Goal: Task Accomplishment & Management: Manage account settings

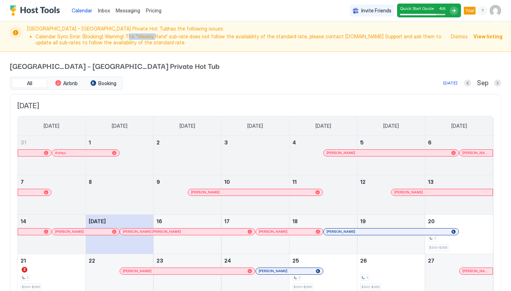
drag, startPoint x: 125, startPoint y: 37, endPoint x: 152, endPoint y: 37, distance: 26.9
click at [152, 37] on li "Calendar Sync Error: (Booking) Warning! The "Weekly Rate" sub-rate does not fol…" at bounding box center [240, 39] width 411 height 12
click at [123, 36] on li "Calendar Sync Error: (Booking) Warning! The "Weekly Rate" sub-rate does not fol…" at bounding box center [240, 39] width 411 height 12
click at [78, 13] on link "Calendar" at bounding box center [82, 10] width 21 height 7
click at [79, 10] on span "Calendar" at bounding box center [82, 10] width 21 height 6
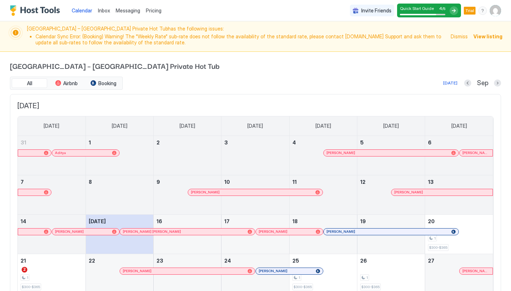
click at [41, 8] on img "Host Tools Logo" at bounding box center [36, 10] width 53 height 11
click at [496, 13] on img "User profile" at bounding box center [494, 10] width 11 height 11
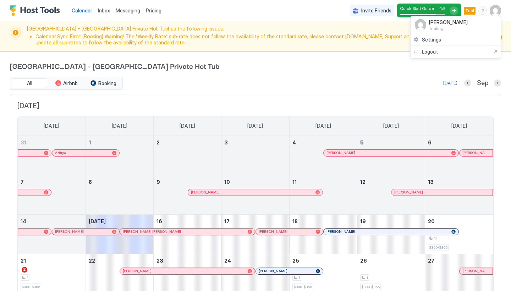
click at [103, 9] on div at bounding box center [255, 145] width 511 height 291
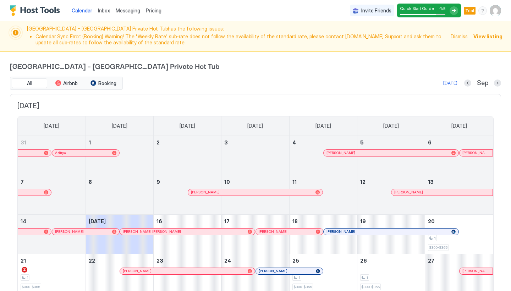
click at [104, 11] on span "Inbox" at bounding box center [104, 10] width 12 height 6
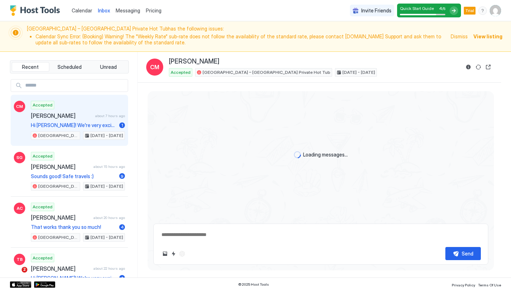
click at [131, 13] on span "Messaging" at bounding box center [128, 10] width 24 height 6
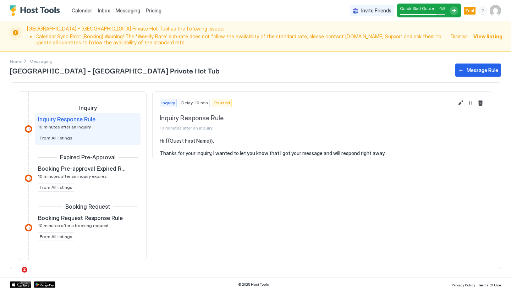
click at [154, 10] on span "Pricing" at bounding box center [154, 10] width 16 height 6
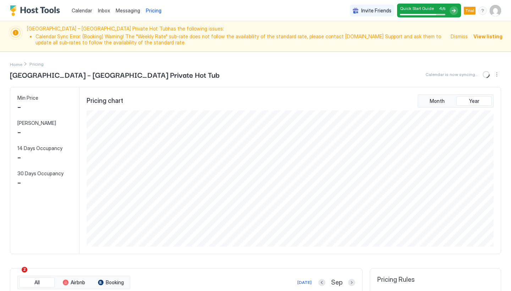
scroll to position [136, 408]
click at [41, 6] on img "Host Tools Logo" at bounding box center [36, 10] width 53 height 11
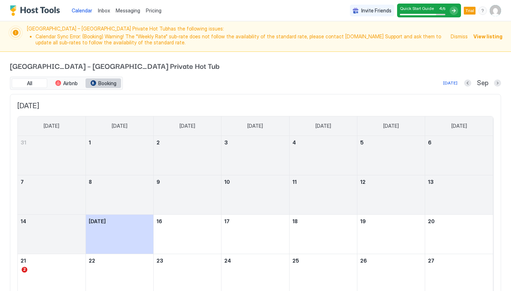
click at [102, 83] on span "Booking" at bounding box center [107, 83] width 18 height 6
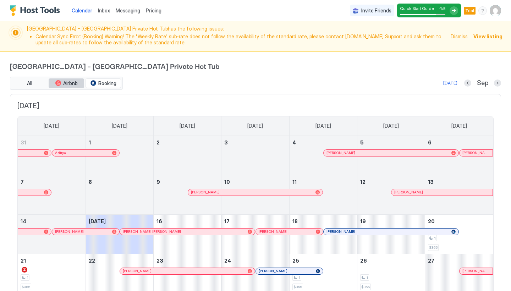
click at [74, 85] on span "Airbnb" at bounding box center [70, 83] width 15 height 6
click at [68, 83] on span "Airbnb" at bounding box center [70, 83] width 15 height 6
click at [109, 85] on span "Booking" at bounding box center [107, 83] width 18 height 6
click at [25, 86] on button "All" at bounding box center [29, 83] width 35 height 10
drag, startPoint x: 495, startPoint y: 84, endPoint x: 500, endPoint y: 83, distance: 5.4
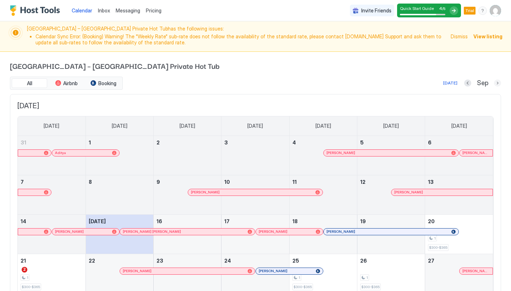
click at [501, 83] on div "Art Haus Grand Canyon – South Rim Private Hot Tub All Airbnb Booking Today Sep …" at bounding box center [255, 200] width 511 height 297
click at [494, 88] on div "All Airbnb Booking Today Sep" at bounding box center [255, 83] width 491 height 13
click at [497, 83] on button "Next month" at bounding box center [497, 82] width 7 height 7
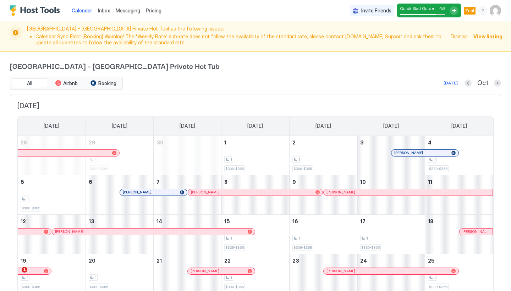
click at [432, 10] on span "Quick Start Guide" at bounding box center [417, 8] width 34 height 5
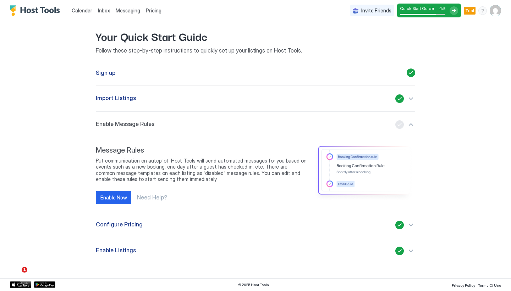
scroll to position [38, 0]
click at [121, 198] on div "Enable Now" at bounding box center [113, 197] width 27 height 7
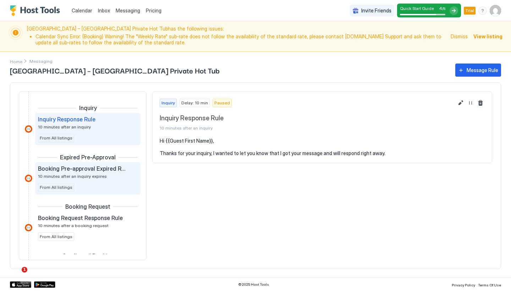
click at [95, 171] on span "Booking Pre-approval Expired Rule" at bounding box center [82, 168] width 88 height 7
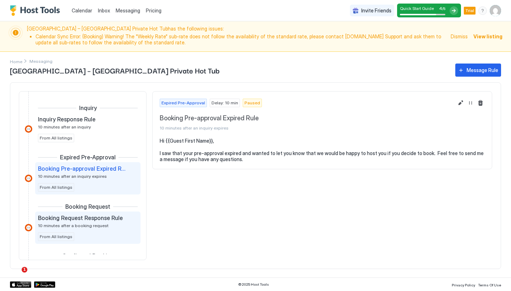
click at [93, 214] on div "Booking Request Response Rule 10 minutes after a booking request From All listi…" at bounding box center [87, 227] width 105 height 32
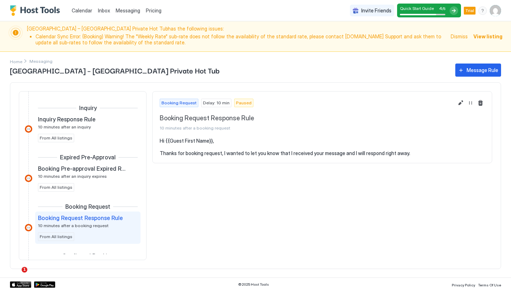
click at [151, 14] on div "Pricing" at bounding box center [153, 11] width 21 height 12
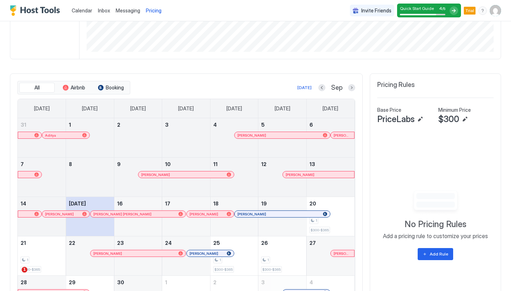
scroll to position [216, 0]
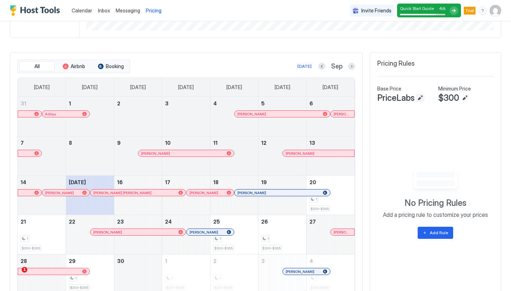
click at [419, 96] on button "Edit" at bounding box center [420, 98] width 9 height 9
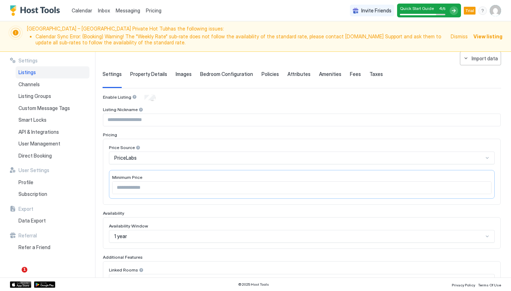
scroll to position [29, 0]
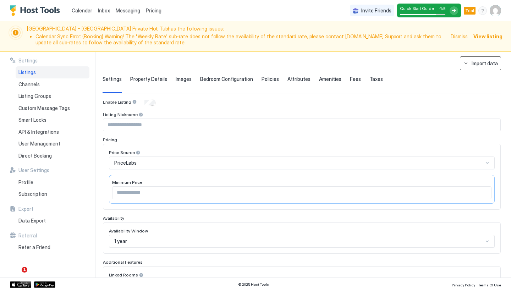
click at [464, 60] on button "Import data" at bounding box center [480, 63] width 41 height 14
click at [397, 67] on div at bounding box center [255, 145] width 511 height 291
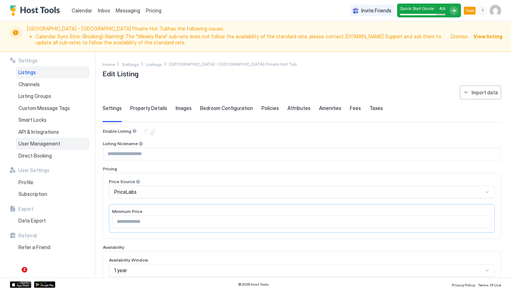
scroll to position [0, 0]
click at [108, 29] on span "Art Haus Grand Canyon – South Rim Private Hot Tub has the following issues: Cal…" at bounding box center [236, 37] width 419 height 22
click at [485, 36] on span "View listing" at bounding box center [487, 36] width 29 height 7
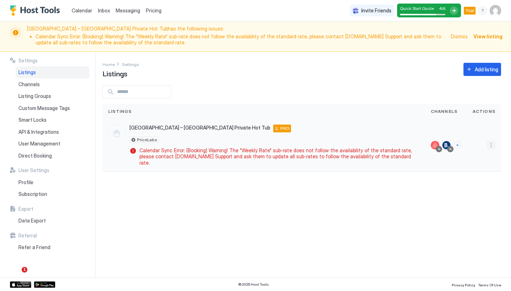
click at [489, 144] on button "More options" at bounding box center [490, 145] width 9 height 9
click at [116, 132] on div at bounding box center [255, 145] width 511 height 291
click at [143, 140] on span "PriceLabs" at bounding box center [147, 140] width 20 height 0
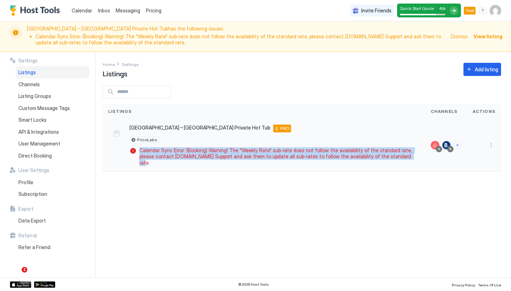
drag, startPoint x: 141, startPoint y: 149, endPoint x: 396, endPoint y: 153, distance: 255.0
click at [396, 153] on span "Calendar Sync Error: (Booking) Warning! The "Weekly Rate" sub-rate does not fol…" at bounding box center [277, 156] width 277 height 19
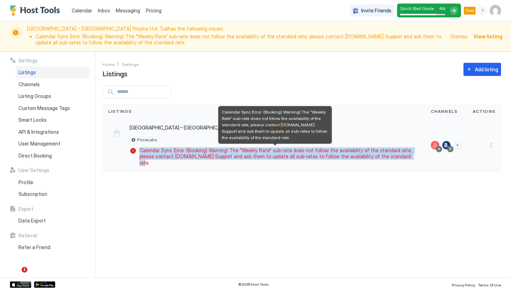
copy span "Calendar Sync Error: (Booking) Warning! The "Weekly Rate" sub-rate does not fol…"
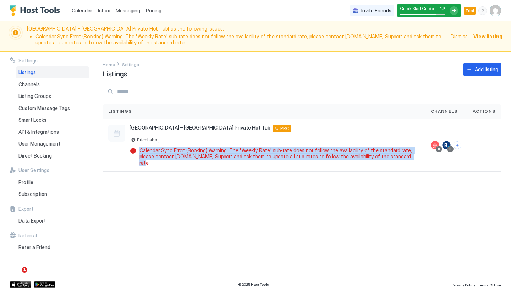
click at [246, 171] on div "Settings Home Settings Listings Add listing Listings Channels Actions Art Haus …" at bounding box center [306, 165] width 408 height 226
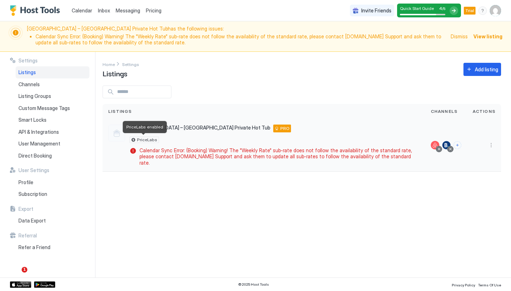
click at [145, 140] on span "PriceLabs" at bounding box center [147, 140] width 20 height 0
click at [135, 140] on div "PriceLabs" at bounding box center [143, 140] width 29 height 6
click at [49, 17] on div "Calendar Inbox Messaging Pricing" at bounding box center [87, 10] width 154 height 21
click at [51, 12] on img "Host Tools Logo" at bounding box center [36, 10] width 53 height 11
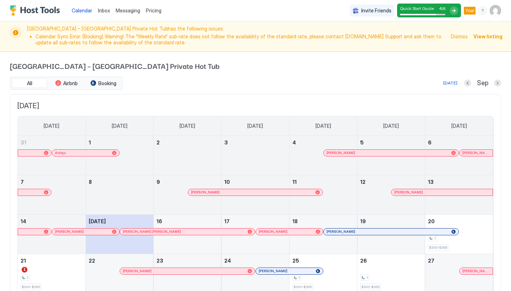
click at [468, 12] on span "Trial" at bounding box center [469, 10] width 9 height 6
click at [487, 11] on div "Invite Friends Quick Start Guide 4 / 5 Trial VP" at bounding box center [425, 10] width 151 height 21
click at [482, 9] on div "menu" at bounding box center [482, 10] width 9 height 9
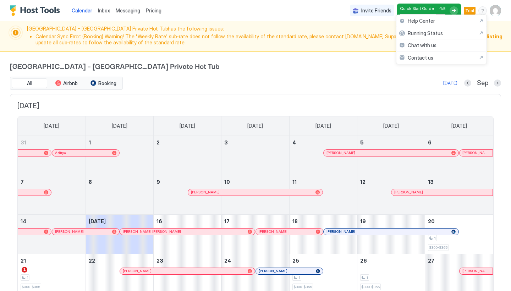
click at [498, 12] on div at bounding box center [255, 145] width 511 height 291
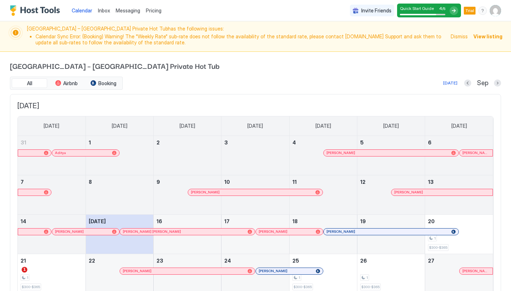
click at [499, 5] on img "User profile" at bounding box center [494, 10] width 11 height 11
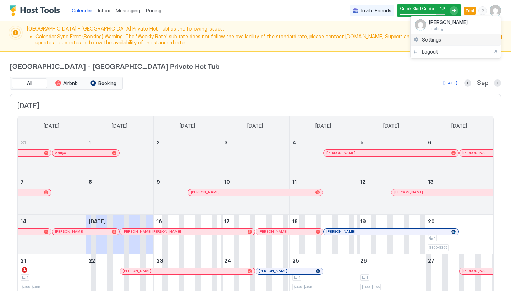
click at [434, 38] on span "Settings" at bounding box center [431, 40] width 19 height 6
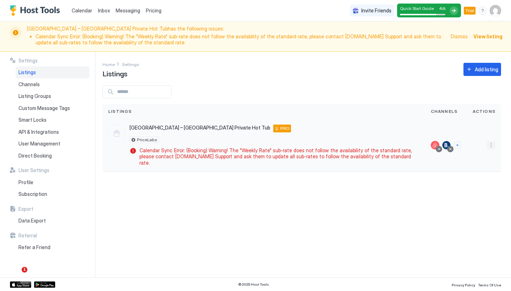
click at [491, 141] on button "More options" at bounding box center [490, 145] width 9 height 9
click at [406, 203] on div at bounding box center [255, 145] width 511 height 291
click at [445, 141] on div at bounding box center [446, 145] width 9 height 9
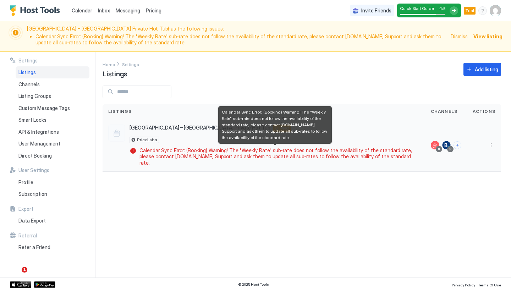
click at [289, 148] on span "Calendar Sync Error: (Booking) Warning! The "Weekly Rate" sub-rate does not fol…" at bounding box center [277, 156] width 277 height 19
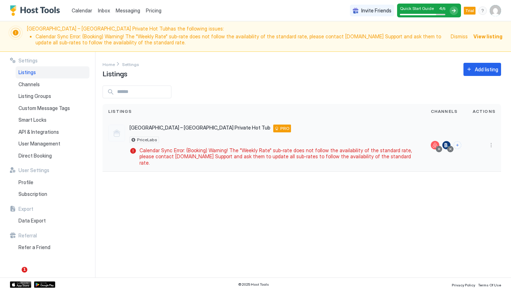
click at [139, 124] on span "[GEOGRAPHIC_DATA] – [GEOGRAPHIC_DATA] Private Hot Tub" at bounding box center [199, 127] width 141 height 6
click at [174, 124] on span "[GEOGRAPHIC_DATA] – [GEOGRAPHIC_DATA] Private Hot Tub" at bounding box center [199, 127] width 141 height 6
click at [112, 134] on div at bounding box center [116, 132] width 17 height 17
click at [144, 140] on span "PriceLabs" at bounding box center [147, 140] width 20 height 0
click at [497, 11] on img "User profile" at bounding box center [494, 10] width 11 height 11
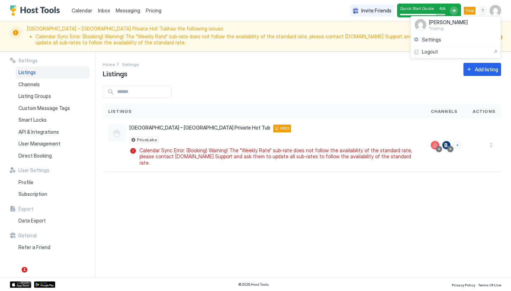
click at [30, 73] on div at bounding box center [255, 145] width 511 height 291
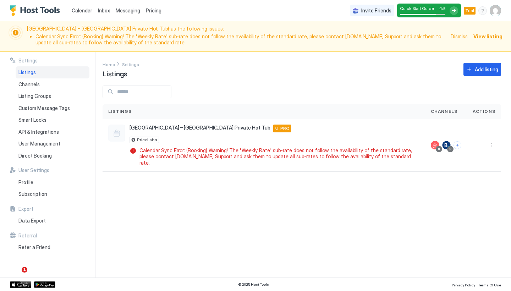
click at [82, 15] on div "Calendar" at bounding box center [82, 10] width 26 height 13
click at [34, 13] on img "Host Tools Logo" at bounding box center [36, 10] width 53 height 11
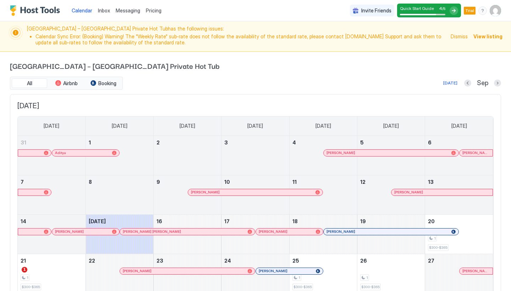
click at [498, 14] on img "User profile" at bounding box center [494, 10] width 11 height 11
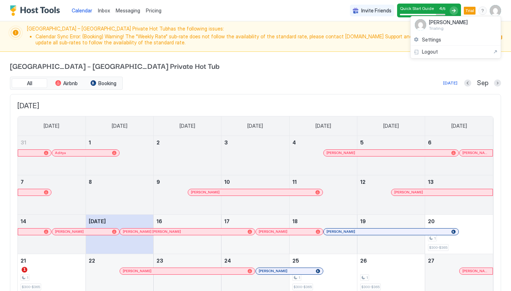
click at [343, 60] on div at bounding box center [255, 145] width 511 height 291
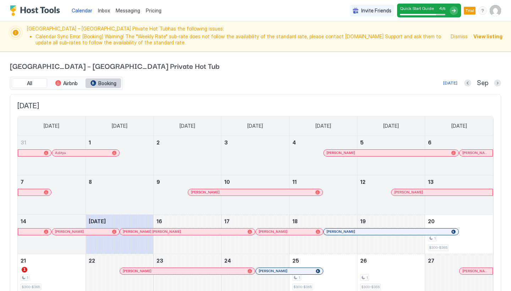
click at [106, 84] on span "Booking" at bounding box center [107, 83] width 18 height 6
click at [76, 86] on button "Airbnb" at bounding box center [66, 83] width 35 height 10
click at [110, 85] on span "Booking" at bounding box center [107, 83] width 18 height 6
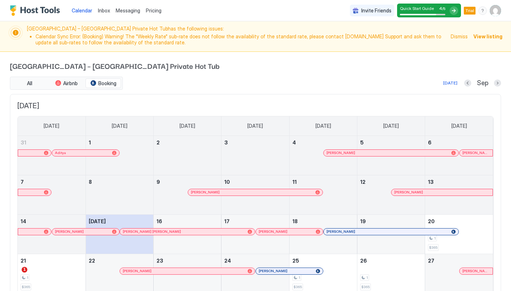
click at [241, 67] on span "[GEOGRAPHIC_DATA] – [GEOGRAPHIC_DATA] Private Hot Tub" at bounding box center [255, 65] width 491 height 11
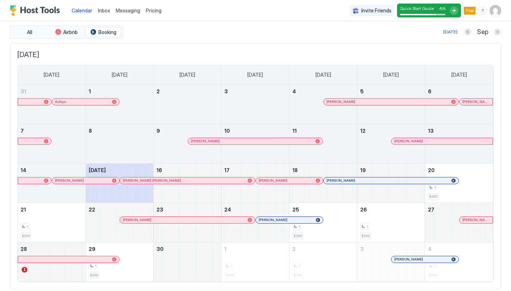
scroll to position [51, 0]
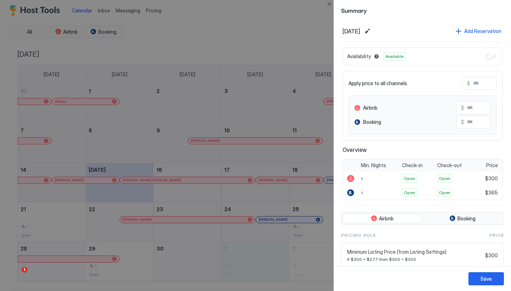
click at [268, 96] on div at bounding box center [255, 145] width 511 height 291
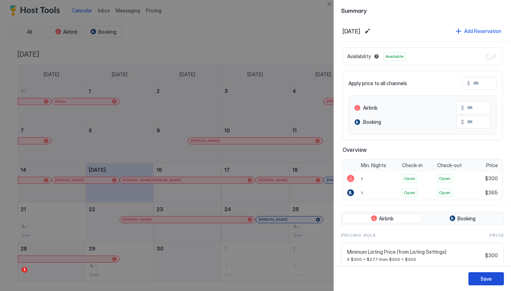
click at [484, 281] on div "Save" at bounding box center [485, 278] width 11 height 7
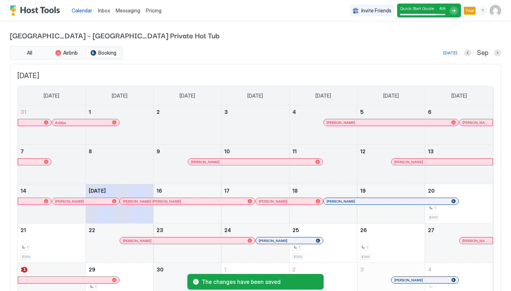
scroll to position [0, 0]
click at [110, 14] on div "Inbox" at bounding box center [104, 10] width 18 height 13
click at [106, 10] on span "Inbox" at bounding box center [104, 10] width 12 height 6
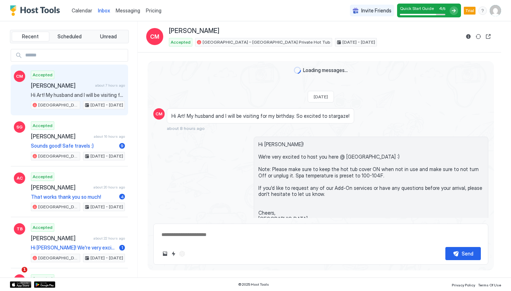
scroll to position [20, 0]
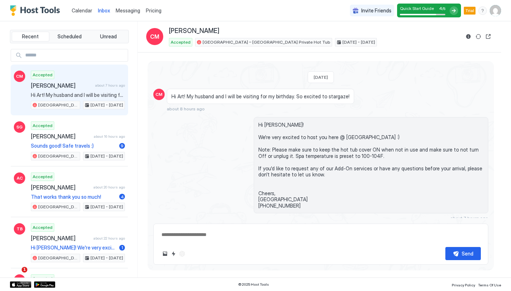
click at [154, 12] on span "Pricing" at bounding box center [154, 10] width 16 height 6
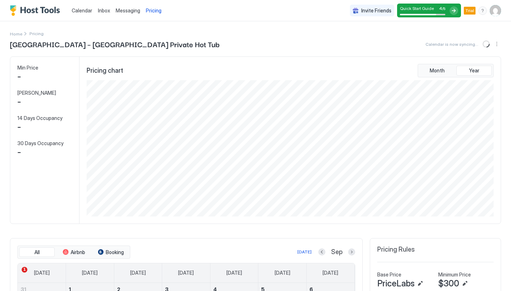
scroll to position [136, 408]
click at [41, 14] on img "Host Tools Logo" at bounding box center [36, 10] width 53 height 11
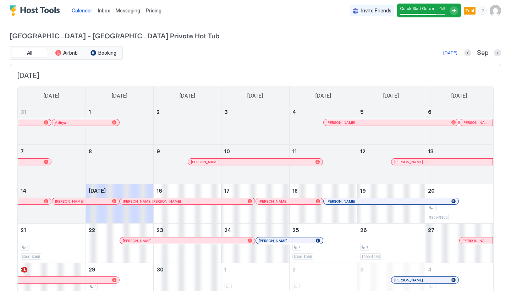
click at [56, 10] on img "Host Tools Logo" at bounding box center [36, 10] width 53 height 11
click at [49, 15] on img "Host Tools Logo" at bounding box center [36, 10] width 53 height 11
click at [492, 11] on img "User profile" at bounding box center [494, 10] width 11 height 11
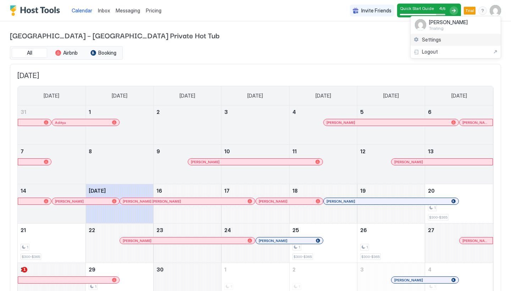
click at [443, 41] on div "Settings" at bounding box center [455, 40] width 90 height 12
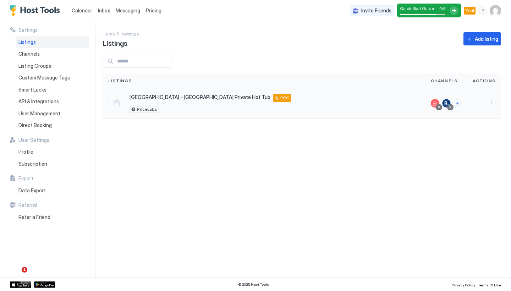
click at [197, 104] on div "Art Haus Grand Canyon – South Rim Private Hot Tub Williams 86046 US PRO PriceLa…" at bounding box center [209, 103] width 161 height 18
click at [23, 54] on span "Channels" at bounding box center [28, 54] width 21 height 6
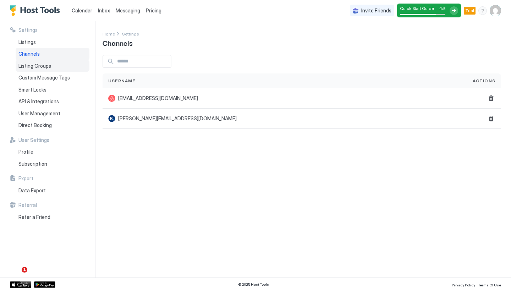
click at [28, 66] on span "Listing Groups" at bounding box center [34, 66] width 33 height 6
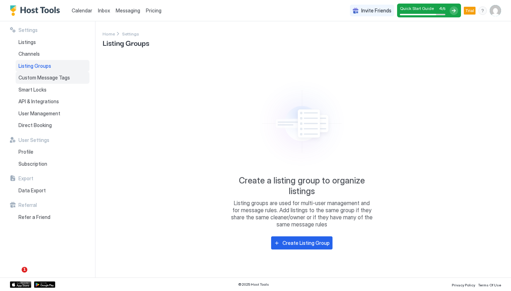
click at [59, 80] on div "Custom Message Tags" at bounding box center [53, 78] width 74 height 12
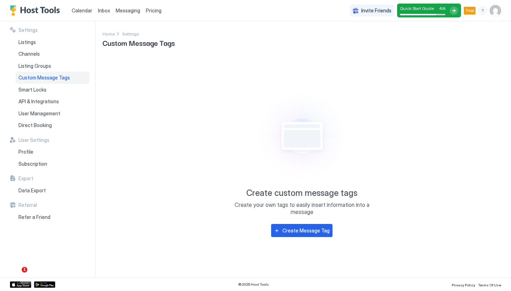
click at [84, 12] on span "Calendar" at bounding box center [82, 10] width 21 height 6
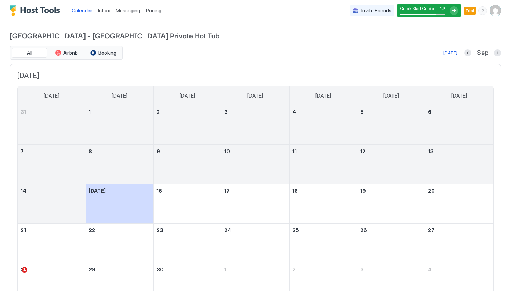
click at [109, 8] on span "Inbox" at bounding box center [104, 10] width 12 height 6
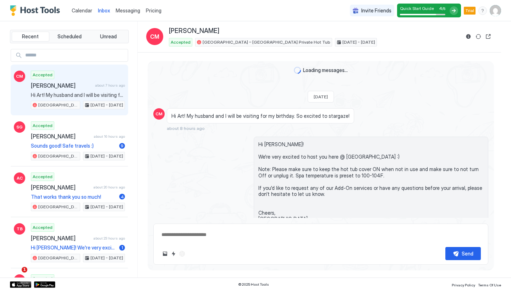
scroll to position [20, 0]
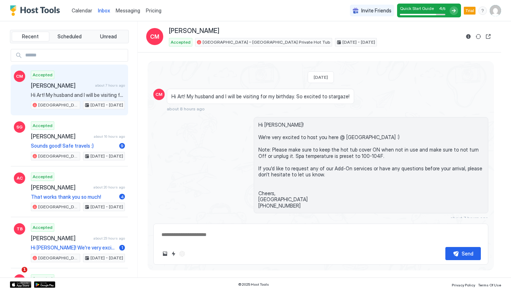
type textarea "*"
click at [133, 10] on span "Messaging" at bounding box center [128, 10] width 24 height 6
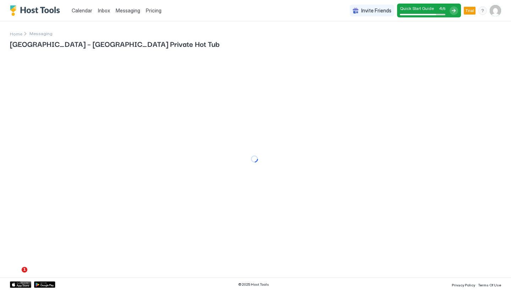
click at [158, 10] on span "Pricing" at bounding box center [154, 10] width 16 height 6
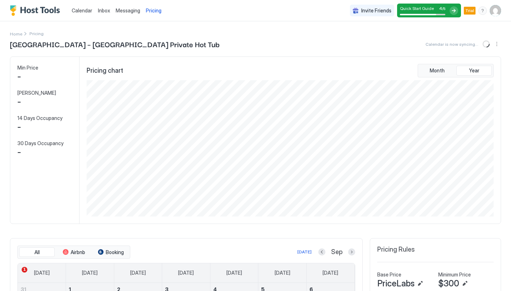
scroll to position [136, 408]
click at [154, 11] on span "Pricing" at bounding box center [154, 10] width 16 height 6
click at [152, 7] on div "Pricing" at bounding box center [153, 11] width 21 height 12
click at [43, 11] on img "Host Tools Logo" at bounding box center [36, 10] width 53 height 11
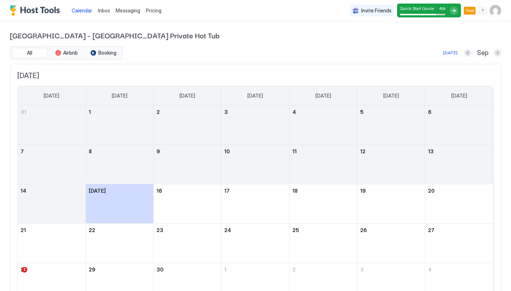
click at [54, 15] on img "Host Tools Logo" at bounding box center [36, 10] width 53 height 11
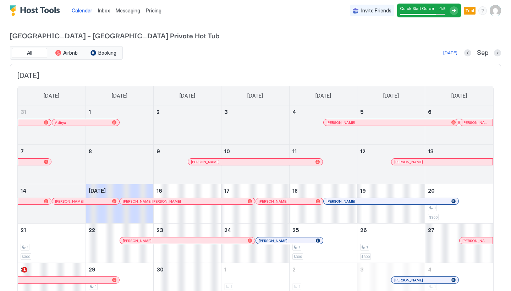
click at [455, 12] on div at bounding box center [453, 10] width 9 height 9
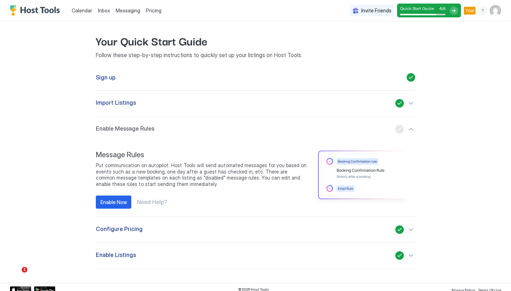
scroll to position [1, 0]
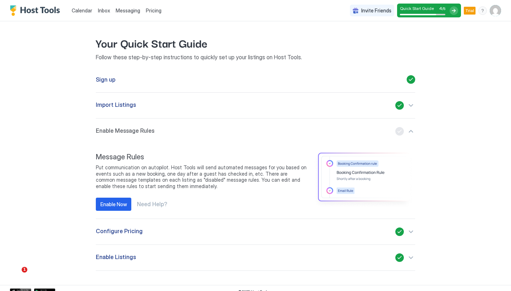
click at [166, 262] on button "Enable Listings" at bounding box center [255, 258] width 319 height 26
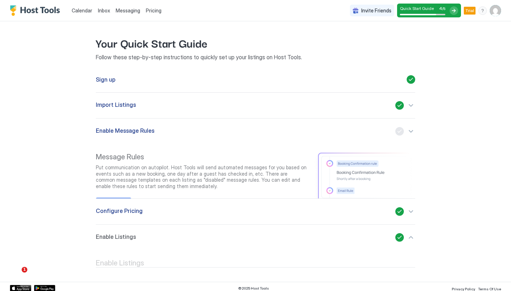
scroll to position [0, 0]
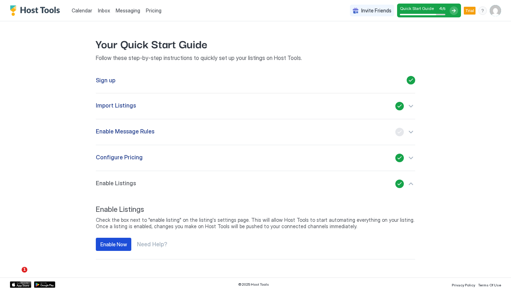
click at [115, 243] on div "Enable Now" at bounding box center [113, 243] width 27 height 7
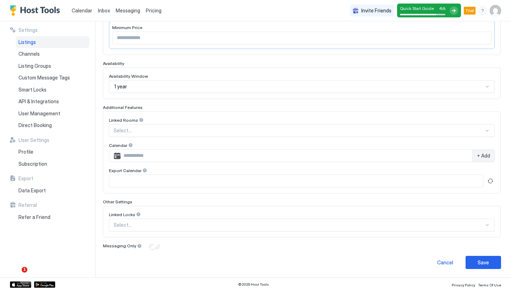
scroll to position [153, 0]
click at [168, 128] on div at bounding box center [298, 131] width 370 height 6
click at [473, 133] on div at bounding box center [298, 131] width 370 height 6
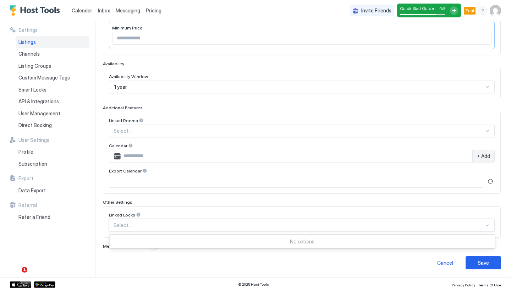
click at [410, 226] on div at bounding box center [298, 225] width 370 height 6
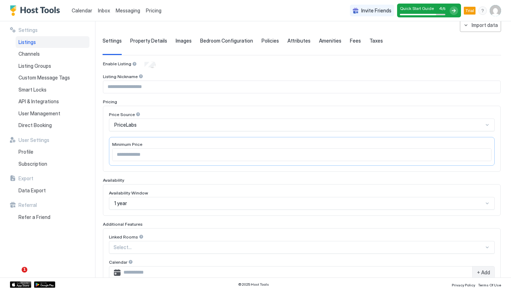
scroll to position [28, 0]
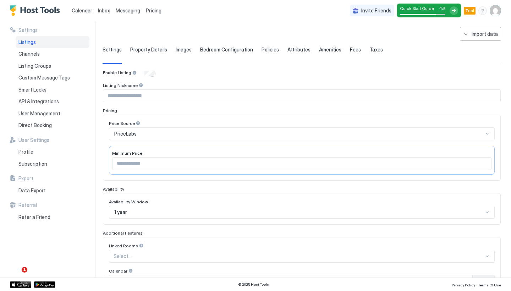
click at [143, 215] on div "1 year" at bounding box center [301, 212] width 385 height 13
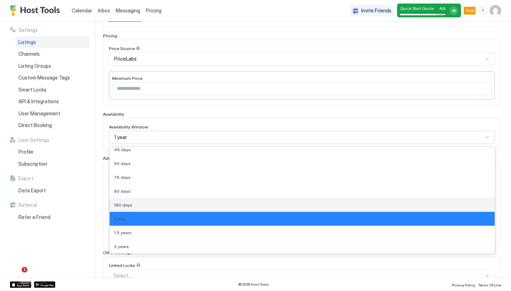
scroll to position [0, 0]
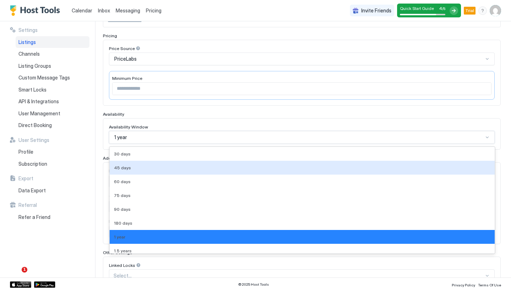
click at [151, 118] on div "Availability Window 45 days, 2 of 9. 9 results available. Use Up and Down to ch…" at bounding box center [301, 134] width 397 height 32
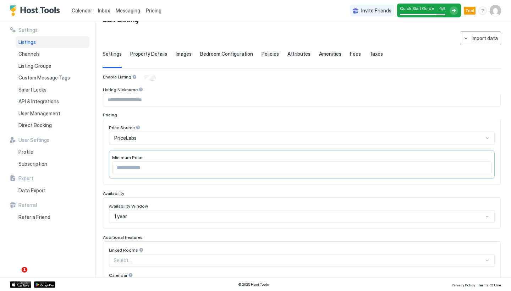
scroll to position [22, 0]
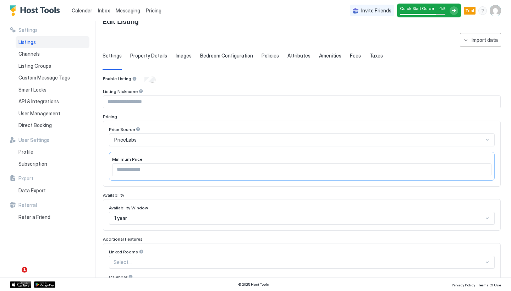
click at [136, 129] on div at bounding box center [137, 129] width 5 height 5
click at [167, 167] on input "***" at bounding box center [301, 169] width 378 height 12
click at [165, 132] on div "Price Source" at bounding box center [301, 130] width 385 height 7
click at [149, 55] on span "Property Details" at bounding box center [148, 55] width 37 height 6
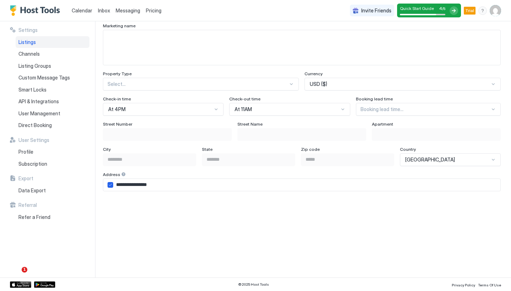
scroll to position [390, 0]
click at [179, 82] on div at bounding box center [197, 83] width 180 height 6
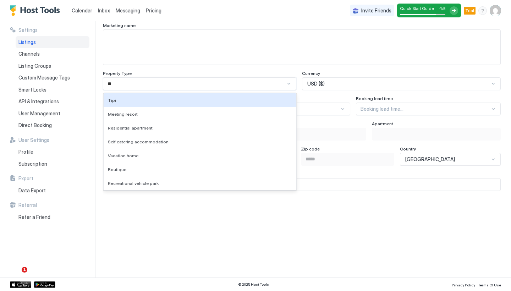
scroll to position [0, 0]
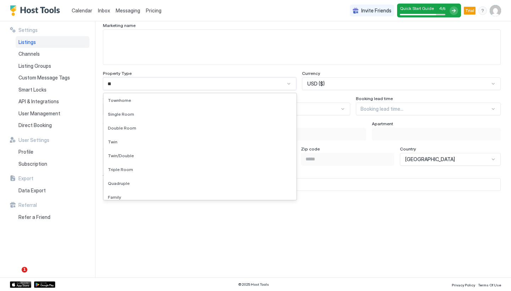
type input "*"
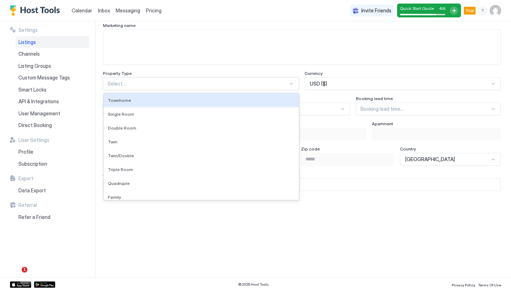
click at [282, 71] on div "Property Type" at bounding box center [201, 74] width 196 height 7
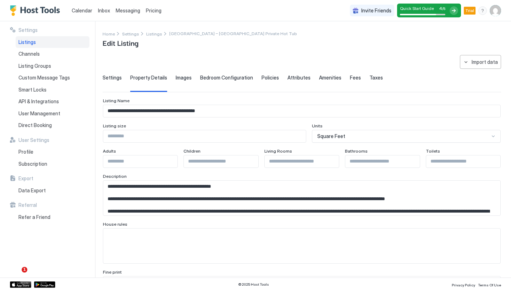
click at [87, 13] on span "Calendar" at bounding box center [82, 10] width 21 height 6
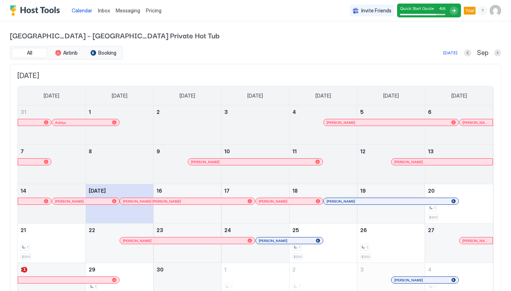
click at [484, 13] on div "menu" at bounding box center [482, 10] width 9 height 9
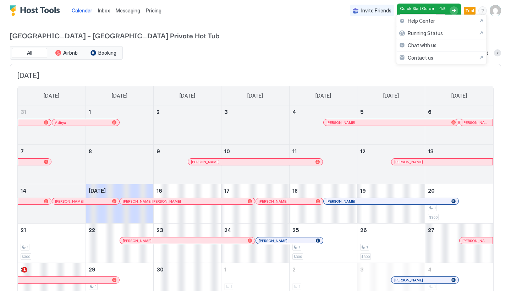
click at [349, 34] on div at bounding box center [255, 145] width 511 height 291
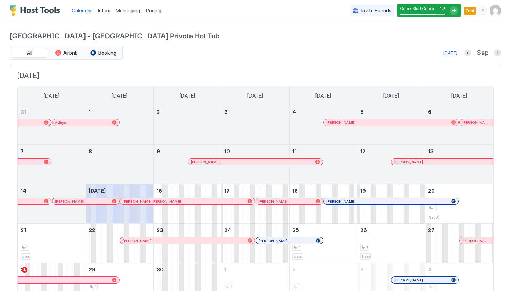
click at [440, 4] on div "Quick Start Guide 4 / 5" at bounding box center [429, 11] width 64 height 14
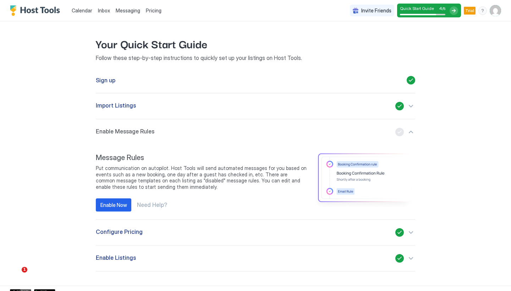
click at [410, 133] on div "button" at bounding box center [405, 132] width 20 height 9
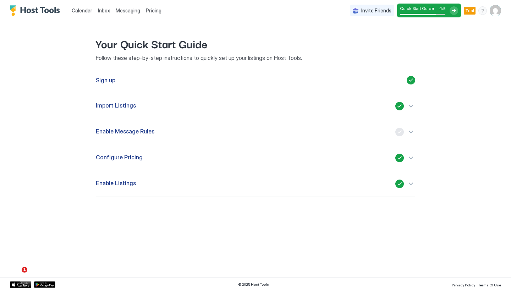
click at [88, 11] on span "Calendar" at bounding box center [82, 10] width 21 height 6
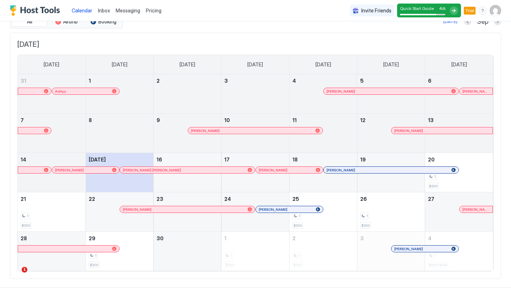
scroll to position [40, 0]
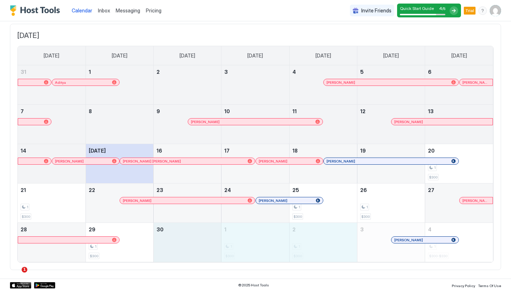
drag, startPoint x: 200, startPoint y: 235, endPoint x: 328, endPoint y: 242, distance: 127.8
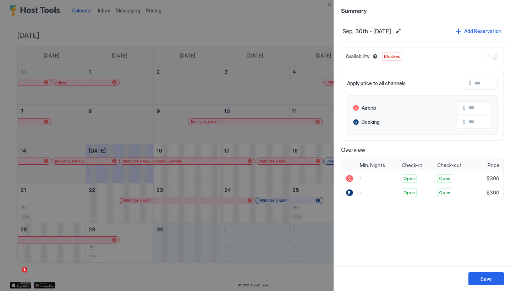
click at [299, 33] on div at bounding box center [255, 145] width 511 height 291
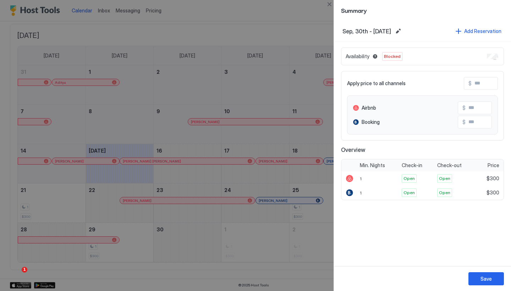
click at [419, 15] on div "Summary" at bounding box center [422, 10] width 163 height 9
click at [261, 133] on div at bounding box center [255, 145] width 511 height 291
click at [196, 56] on div at bounding box center [255, 145] width 511 height 291
click at [205, 56] on div at bounding box center [255, 145] width 511 height 291
click at [451, 14] on span "Summary" at bounding box center [422, 10] width 163 height 9
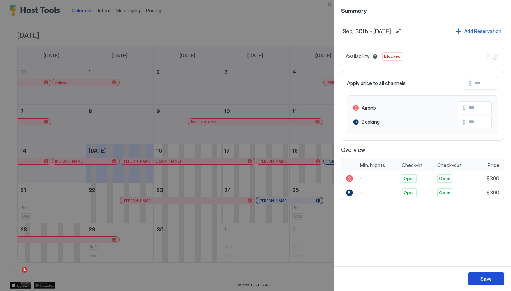
click at [490, 273] on button "Save" at bounding box center [485, 278] width 35 height 13
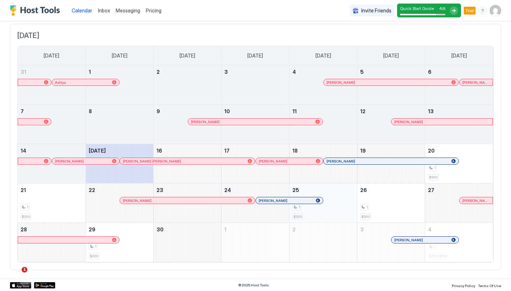
click at [338, 202] on div "1 $300" at bounding box center [323, 202] width 62 height 33
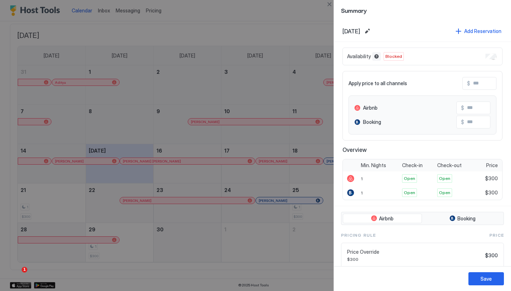
click at [378, 58] on button "Blocked dates override all pricing rules and remain unavailable until manually …" at bounding box center [376, 56] width 9 height 9
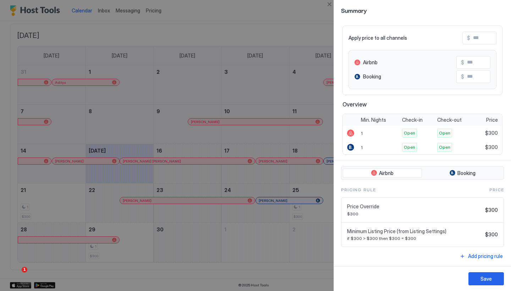
scroll to position [45, 0]
click at [466, 174] on span "Booking" at bounding box center [466, 173] width 18 height 6
click at [392, 176] on span "Airbnb" at bounding box center [386, 173] width 15 height 6
click at [445, 176] on button "Booking" at bounding box center [462, 173] width 79 height 10
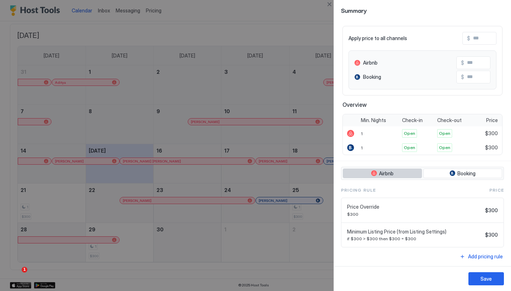
click at [406, 174] on button "Airbnb" at bounding box center [382, 173] width 79 height 10
click at [441, 160] on div "Availability Available Apply price to all channels $ Airbnb $ Booking $ Overvie…" at bounding box center [422, 79] width 177 height 164
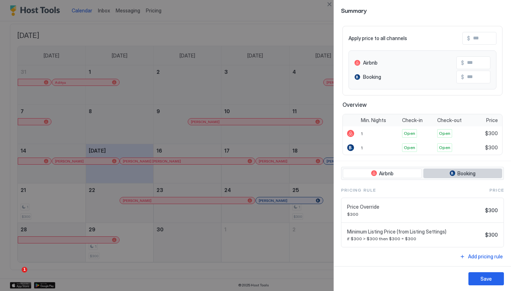
click at [441, 169] on button "Booking" at bounding box center [462, 173] width 79 height 10
click at [484, 283] on button "Save" at bounding box center [485, 278] width 35 height 13
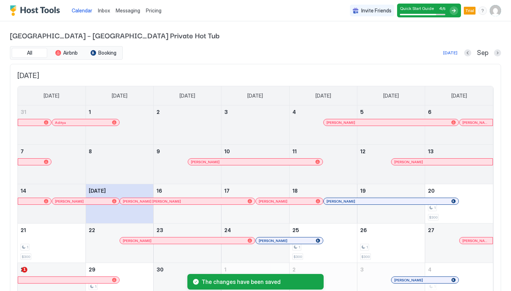
scroll to position [0, 0]
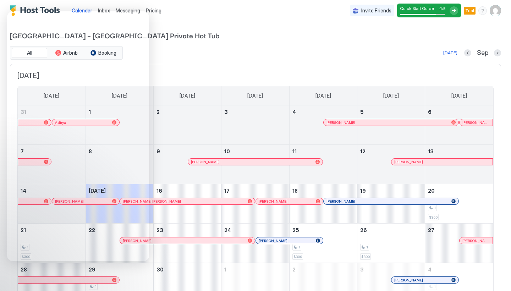
click at [254, 71] on span "[DATE]" at bounding box center [255, 75] width 476 height 9
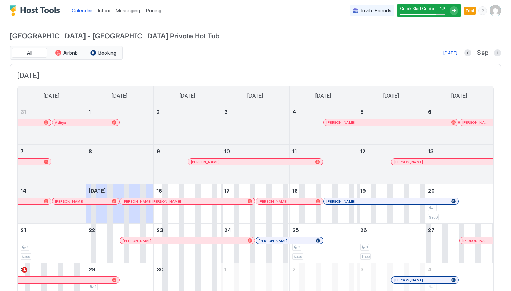
click at [497, 13] on img "User profile" at bounding box center [494, 10] width 11 height 11
click at [103, 7] on div at bounding box center [255, 145] width 511 height 291
click at [105, 12] on span "Inbox" at bounding box center [104, 10] width 12 height 6
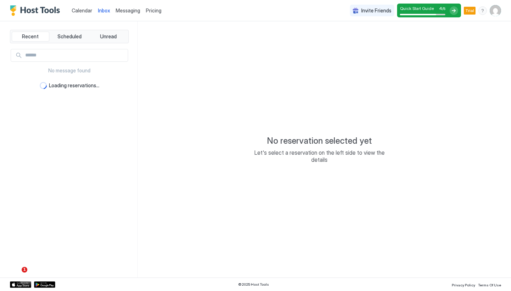
type textarea "*"
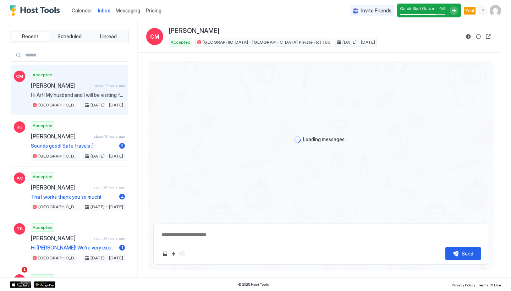
click at [127, 12] on span "Messaging" at bounding box center [128, 10] width 24 height 6
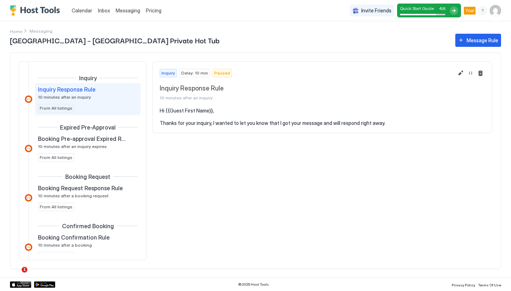
click at [155, 12] on span "Pricing" at bounding box center [154, 10] width 16 height 6
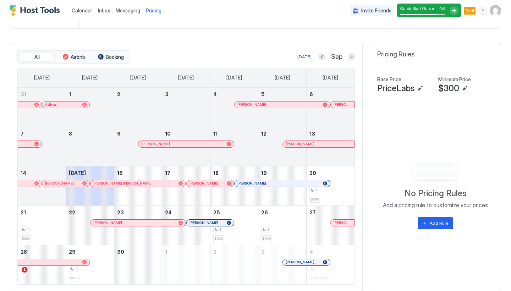
scroll to position [194, 0]
click at [467, 91] on button "Edit" at bounding box center [464, 89] width 9 height 9
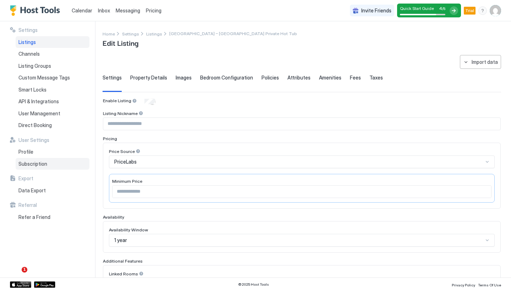
click at [44, 161] on span "Subscription" at bounding box center [32, 164] width 29 height 6
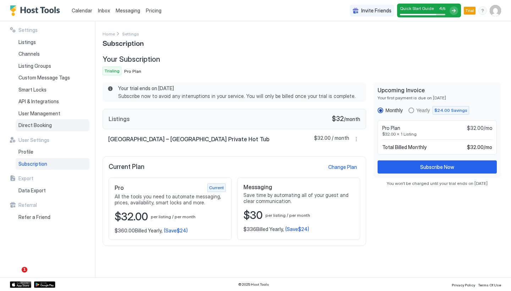
click at [50, 124] on span "Direct Booking" at bounding box center [34, 125] width 33 height 6
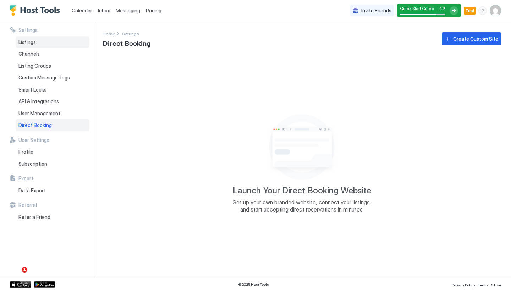
click at [27, 41] on span "Listings" at bounding box center [26, 42] width 17 height 6
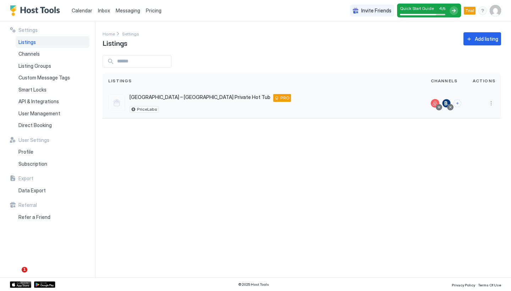
click at [223, 98] on span "[GEOGRAPHIC_DATA] – [GEOGRAPHIC_DATA] Private Hot Tub" at bounding box center [199, 97] width 141 height 6
click at [124, 12] on span "Messaging" at bounding box center [128, 10] width 24 height 6
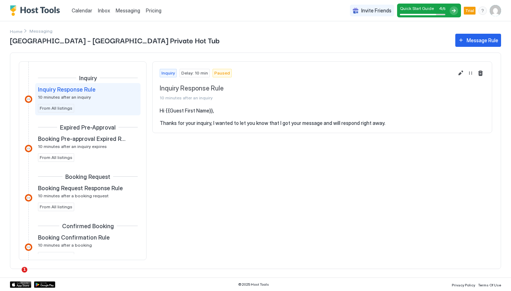
click at [48, 12] on img "Host Tools Logo" at bounding box center [36, 10] width 53 height 11
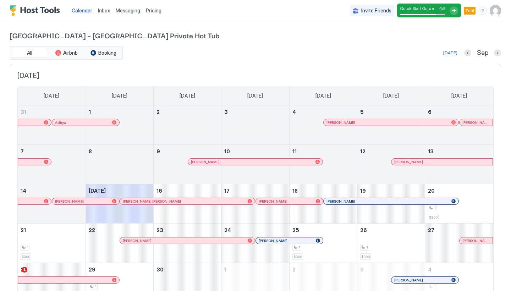
click at [270, 56] on div "Today Sep" at bounding box center [312, 53] width 377 height 9
click at [445, 13] on div "Quick Start Guide 4 / 5" at bounding box center [422, 11] width 45 height 10
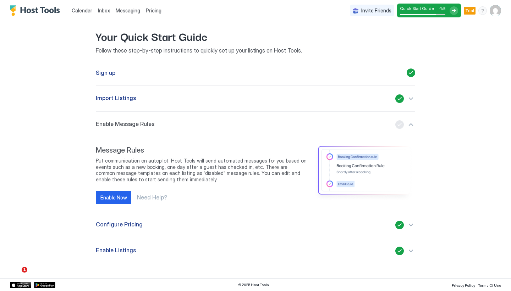
scroll to position [7, 0]
click at [496, 12] on img "User profile" at bounding box center [494, 10] width 11 height 11
click at [476, 105] on div at bounding box center [255, 145] width 511 height 291
click at [470, 14] on div "Trial" at bounding box center [469, 11] width 12 height 8
click at [470, 11] on span "Trial" at bounding box center [469, 10] width 9 height 6
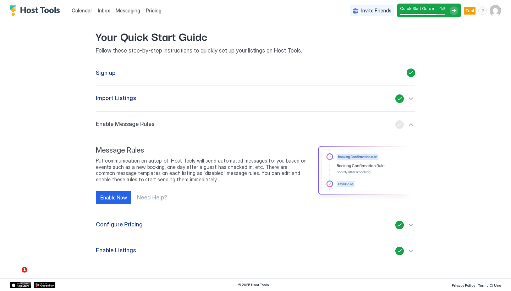
click at [478, 11] on div "menu" at bounding box center [482, 10] width 9 height 9
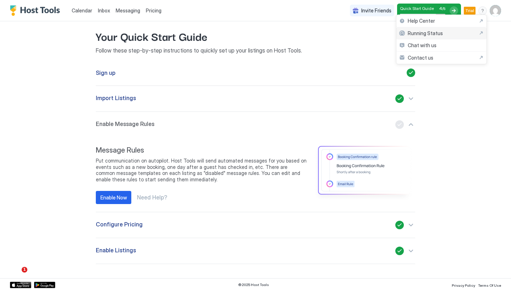
click at [439, 33] on span "Running Status" at bounding box center [424, 33] width 35 height 6
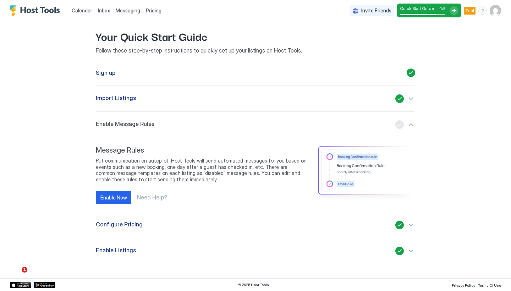
click at [49, 10] on img "Host Tools Logo" at bounding box center [36, 10] width 53 height 11
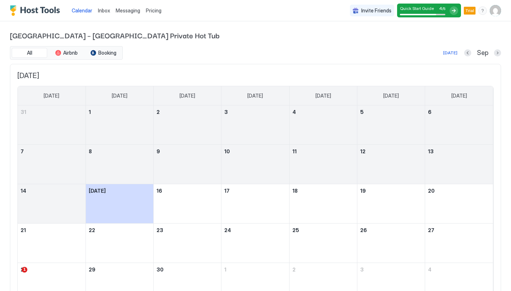
click at [62, 15] on img "Host Tools Logo" at bounding box center [36, 10] width 53 height 11
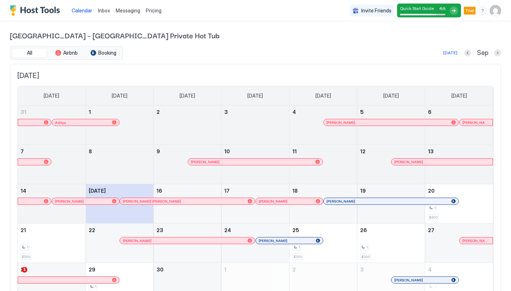
click at [499, 10] on img "User profile" at bounding box center [494, 10] width 11 height 11
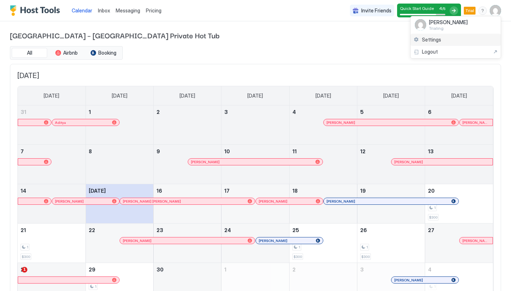
click at [432, 40] on span "Settings" at bounding box center [431, 40] width 19 height 6
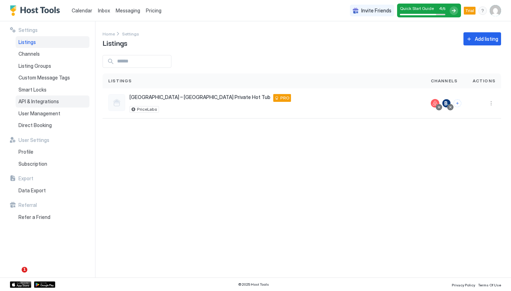
click at [52, 104] on div "API & Integrations" at bounding box center [53, 101] width 74 height 12
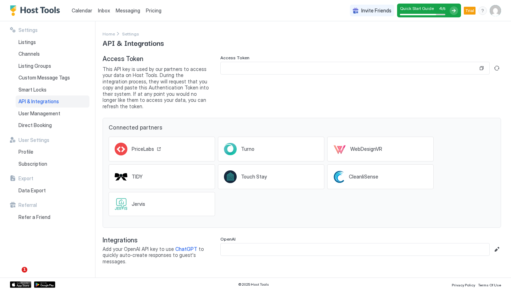
click at [187, 137] on div "PriceLabs" at bounding box center [161, 149] width 106 height 25
click at [48, 39] on div "Listings" at bounding box center [53, 42] width 74 height 12
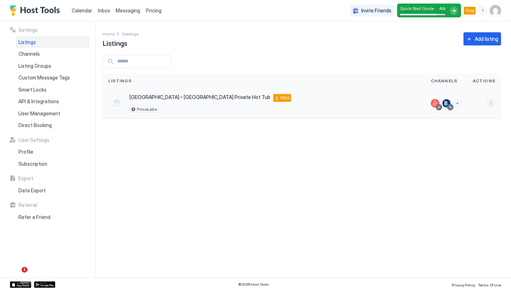
click at [491, 100] on button "More options" at bounding box center [490, 103] width 9 height 9
click at [477, 135] on span "Listing Settings" at bounding box center [475, 135] width 32 height 5
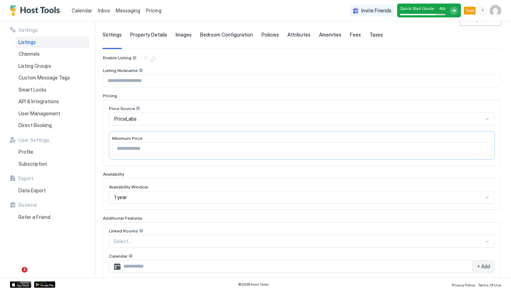
scroll to position [46, 0]
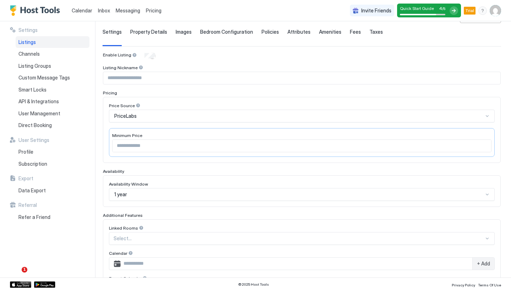
click at [243, 117] on div "PriceLabs" at bounding box center [298, 116] width 369 height 6
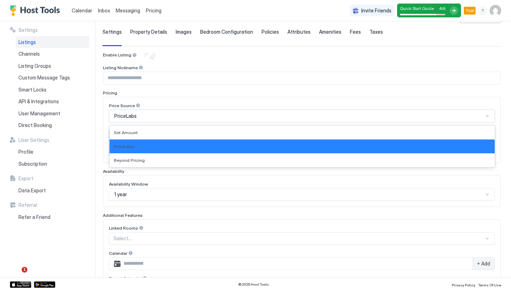
click at [243, 117] on div "PriceLabs" at bounding box center [298, 116] width 369 height 6
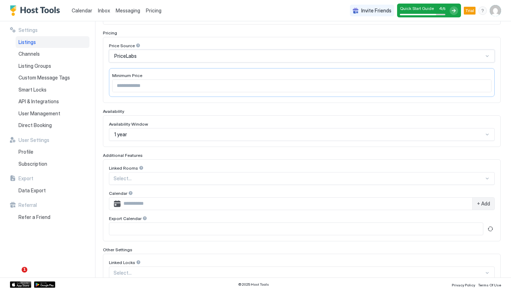
scroll to position [109, 0]
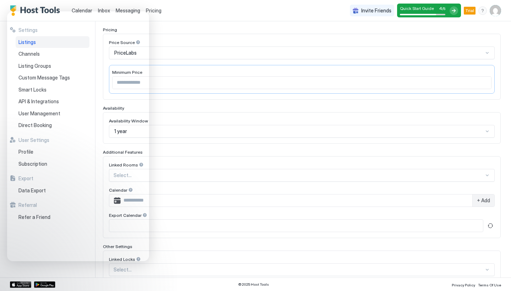
click at [217, 18] on div "Calendar Inbox Messaging Pricing Invite Friends Quick Start Guide 4 / 5 Trial VP" at bounding box center [255, 10] width 511 height 21
click at [219, 36] on div "Price Source PriceLabs Minimum Price ***" at bounding box center [301, 67] width 397 height 66
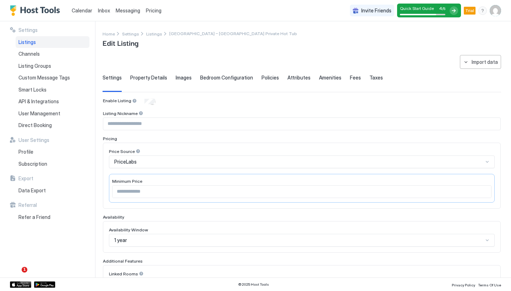
scroll to position [0, 0]
click at [47, 99] on span "API & Integrations" at bounding box center [38, 101] width 40 height 6
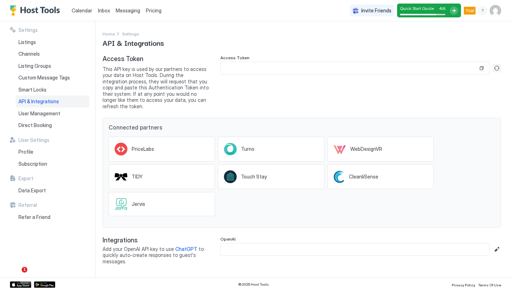
click at [494, 70] on button "Generate new token" at bounding box center [496, 68] width 9 height 9
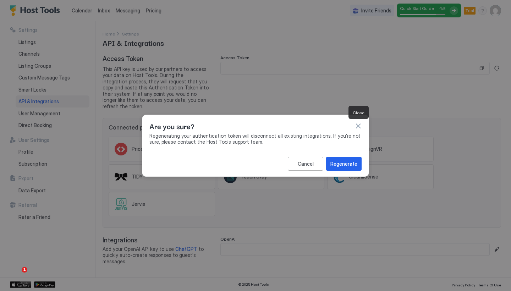
click at [359, 124] on button "button" at bounding box center [357, 125] width 7 height 7
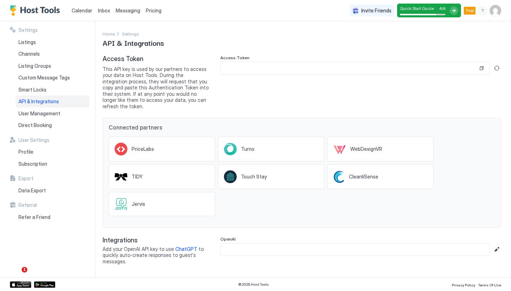
click at [184, 74] on span "This API key is used by our partners to access your data on Host Tools. During …" at bounding box center [155, 88] width 106 height 44
click at [163, 137] on div "PriceLabs" at bounding box center [161, 149] width 106 height 25
click at [497, 68] on button "Generate new token" at bounding box center [496, 68] width 9 height 9
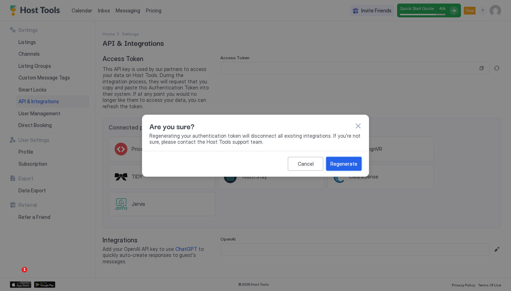
click at [343, 164] on div "Regenerate" at bounding box center [343, 163] width 27 height 7
type input "**********"
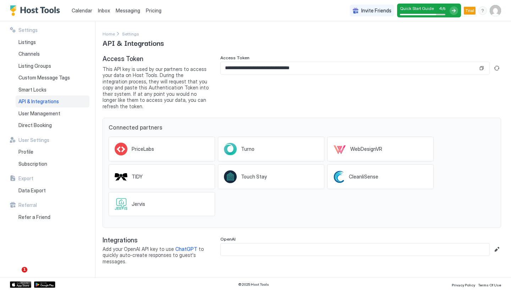
click at [333, 68] on input "**********" at bounding box center [349, 68] width 257 height 12
click at [479, 69] on button "Copy" at bounding box center [481, 68] width 7 height 7
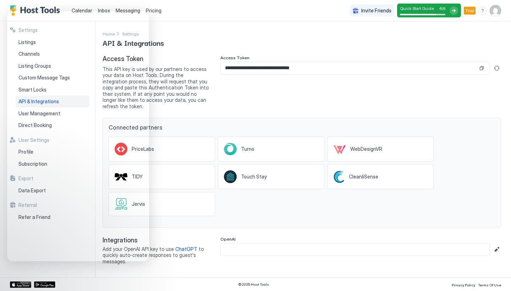
click at [329, 108] on div "**********" at bounding box center [301, 159] width 398 height 209
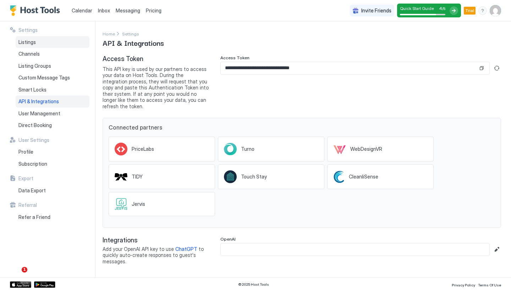
click at [36, 42] on div "Listings" at bounding box center [53, 42] width 74 height 12
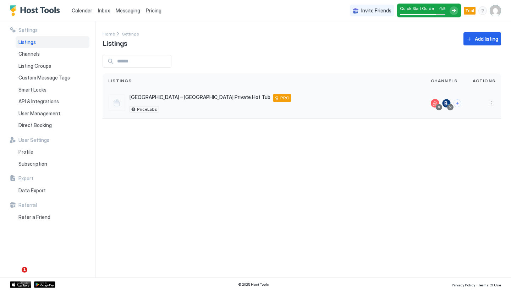
click at [215, 102] on div "Art Haus Grand Canyon – South Rim Private Hot Tub Williams 86046 US PRO PriceLa…" at bounding box center [209, 103] width 161 height 18
click at [119, 105] on div at bounding box center [116, 102] width 17 height 17
click at [80, 11] on span "Calendar" at bounding box center [82, 10] width 21 height 6
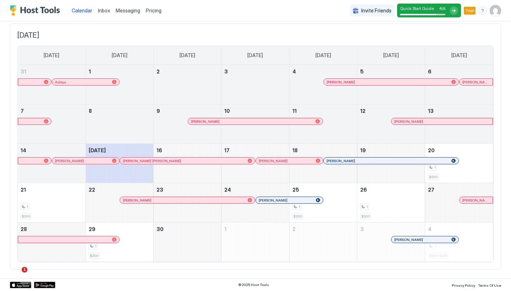
scroll to position [40, 0]
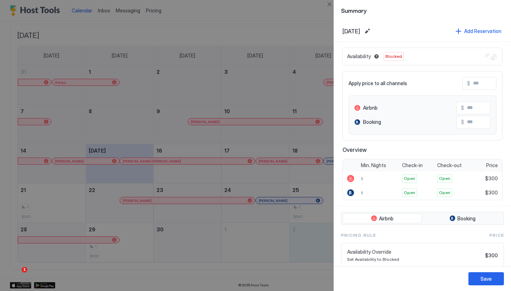
click at [288, 223] on div at bounding box center [255, 145] width 511 height 291
click at [484, 280] on div "Save" at bounding box center [485, 278] width 11 height 7
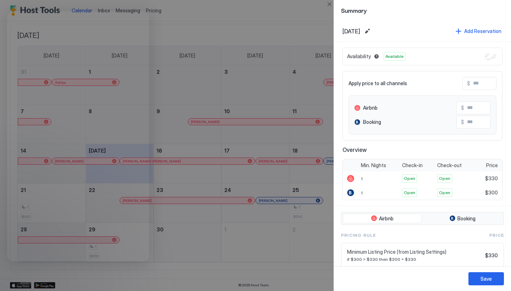
click at [309, 27] on div at bounding box center [255, 145] width 511 height 291
click at [313, 15] on div at bounding box center [255, 145] width 511 height 291
click at [480, 276] on button "Save" at bounding box center [485, 278] width 35 height 13
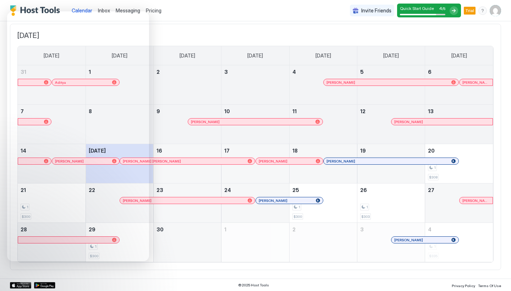
click at [273, 6] on div "Calendar Inbox Messaging Pricing Invite Friends Quick Start Guide 4 / 5 Trial VP" at bounding box center [255, 10] width 511 height 21
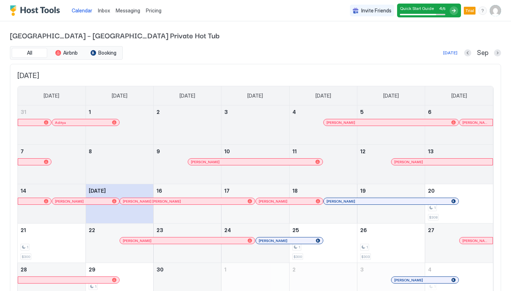
scroll to position [0, 0]
click at [8, 9] on div "Calendar Inbox Messaging Pricing Invite Friends Quick Start Guide 4 / 5 Trial VP" at bounding box center [255, 10] width 511 height 21
click at [15, 9] on img "Host Tools Logo" at bounding box center [36, 10] width 53 height 11
click at [14, 9] on img "Host Tools Logo" at bounding box center [36, 10] width 53 height 11
click at [40, 11] on img "Host Tools Logo" at bounding box center [36, 10] width 53 height 11
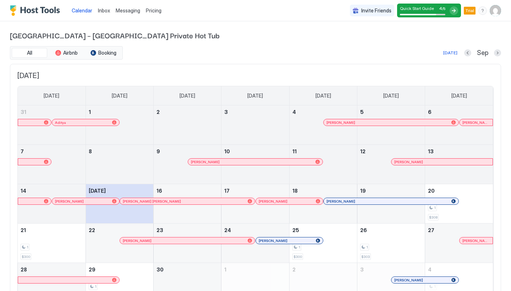
click at [108, 60] on div "All Airbnb Booking Today Sep September 2025 Sunday Monday Tuesday Wednesday Thu…" at bounding box center [255, 178] width 491 height 264
click at [111, 53] on span "Booking" at bounding box center [107, 53] width 18 height 6
click at [100, 54] on span "Booking" at bounding box center [107, 53] width 18 height 6
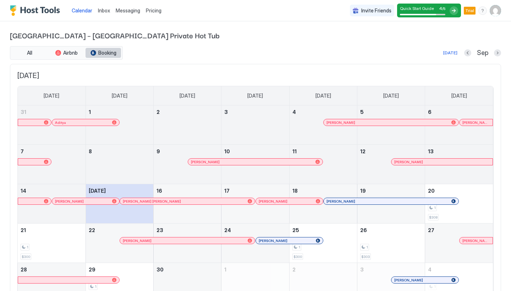
click at [100, 54] on span "Booking" at bounding box center [107, 53] width 18 height 6
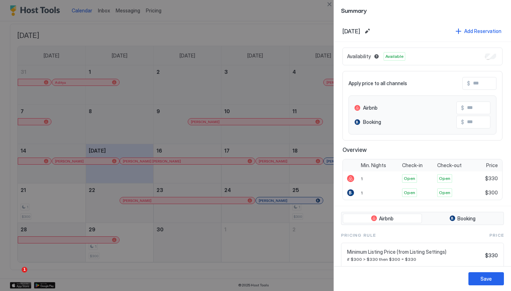
scroll to position [6, 0]
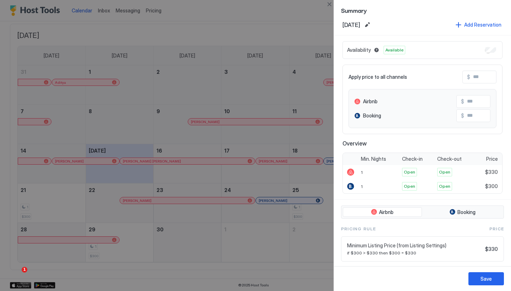
click at [278, 144] on div at bounding box center [255, 145] width 511 height 291
click at [476, 280] on button "Save" at bounding box center [485, 278] width 35 height 13
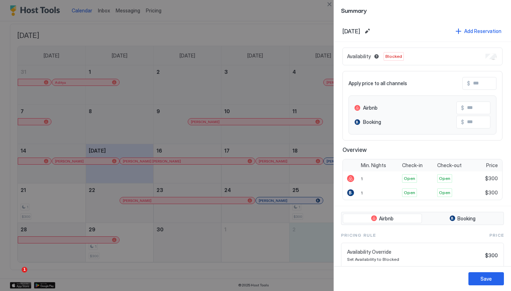
scroll to position [0, 0]
click at [267, 56] on div at bounding box center [255, 145] width 511 height 291
click at [495, 272] on button "Save" at bounding box center [485, 278] width 35 height 13
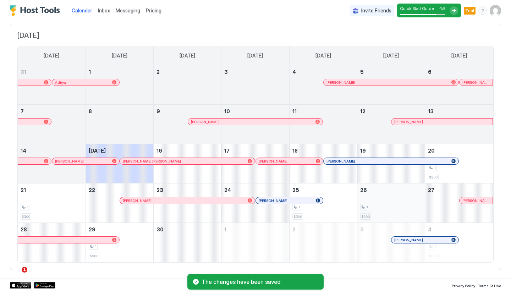
click at [381, 198] on div "1 $300" at bounding box center [391, 202] width 62 height 33
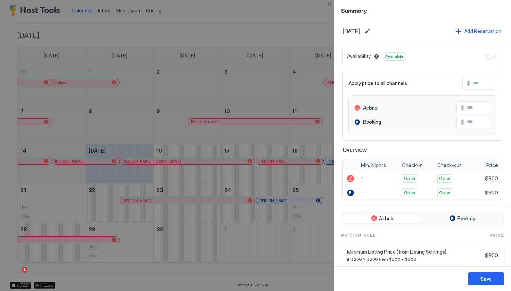
click at [291, 72] on div at bounding box center [255, 145] width 511 height 291
click at [484, 280] on div "Save" at bounding box center [485, 278] width 11 height 7
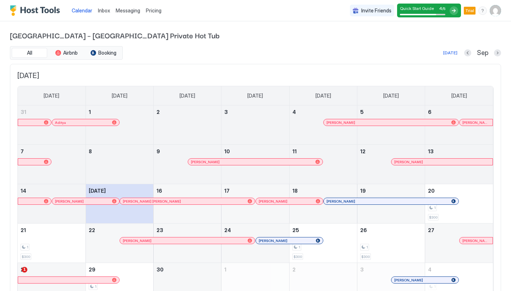
click at [37, 7] on img "Host Tools Logo" at bounding box center [36, 10] width 53 height 11
click at [453, 54] on div "[DATE]" at bounding box center [450, 53] width 14 height 6
click at [44, 51] on button "All" at bounding box center [29, 53] width 35 height 10
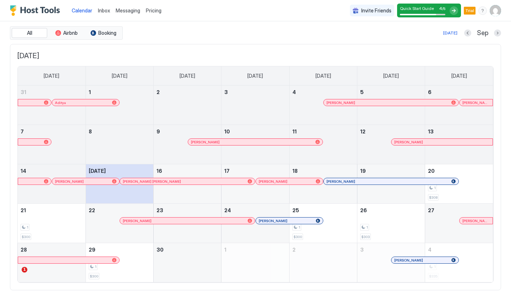
scroll to position [21, 0]
click at [501, 31] on div "Art Haus Grand Canyon – South Rim Private Hot Tub All Airbnb Booking Today Sep …" at bounding box center [255, 149] width 511 height 297
click at [499, 31] on button "Next month" at bounding box center [497, 32] width 7 height 7
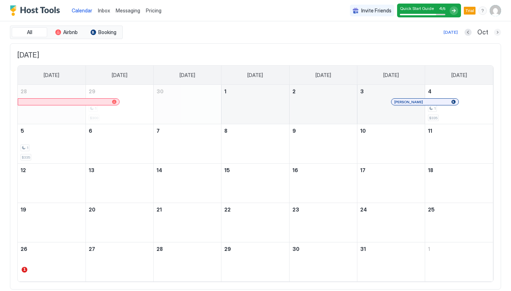
scroll to position [0, 0]
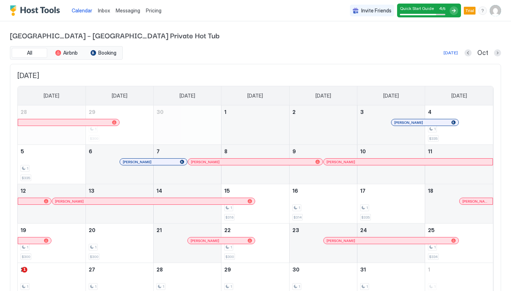
click at [150, 11] on span "Pricing" at bounding box center [154, 10] width 16 height 6
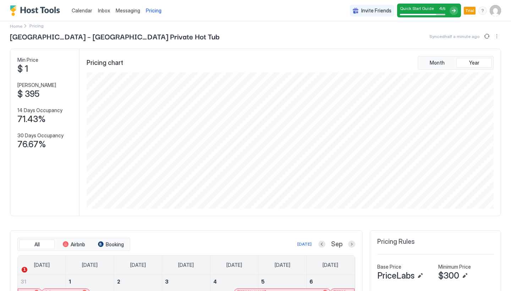
scroll to position [4, 0]
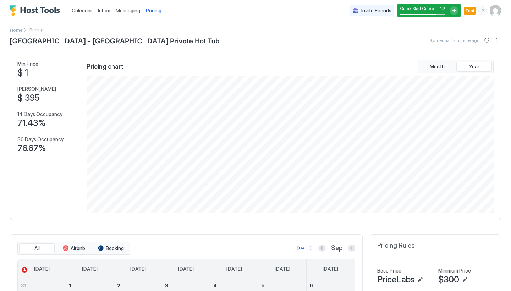
click at [434, 72] on div "Month Year" at bounding box center [455, 66] width 76 height 13
click at [434, 68] on span "Month" at bounding box center [436, 66] width 15 height 6
click at [475, 67] on span "Year" at bounding box center [474, 66] width 10 height 6
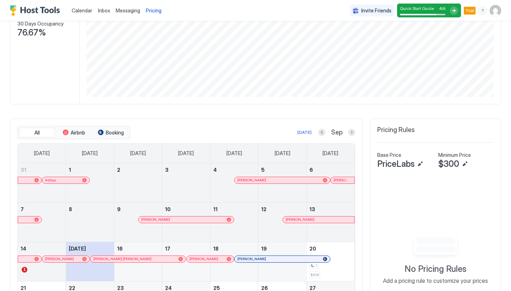
scroll to position [134, 0]
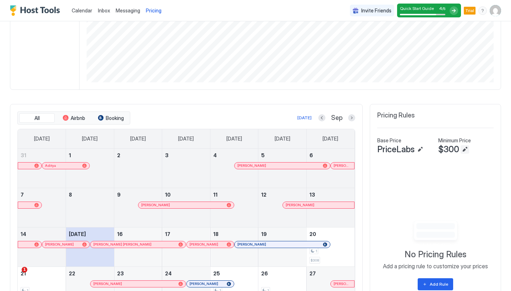
click at [465, 148] on button "Edit" at bounding box center [464, 149] width 9 height 9
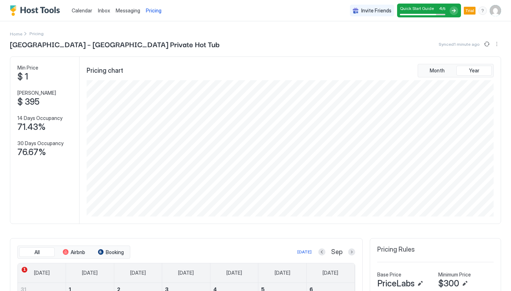
click at [152, 13] on div "Pricing" at bounding box center [153, 11] width 21 height 12
click at [495, 45] on button "More options" at bounding box center [496, 44] width 9 height 9
click at [490, 66] on span "Listing Settings" at bounding box center [484, 65] width 32 height 5
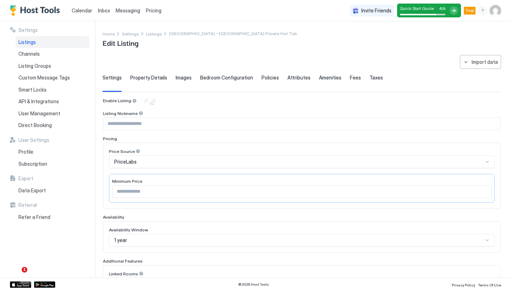
click at [369, 77] on span "Taxes" at bounding box center [375, 77] width 13 height 6
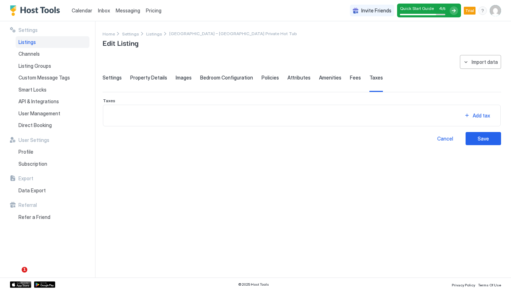
click at [343, 77] on div "Settings Property Details Images Bedroom Configuration Policies Attributes Amen…" at bounding box center [301, 82] width 398 height 17
click at [352, 78] on span "Fees" at bounding box center [355, 77] width 11 height 6
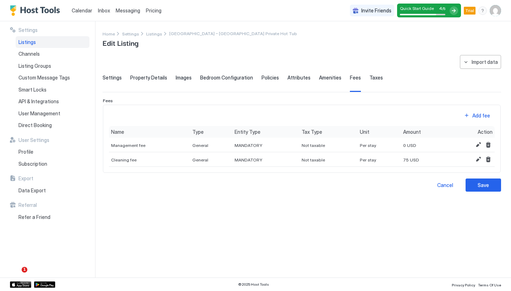
click at [324, 80] on span "Amenities" at bounding box center [330, 77] width 22 height 6
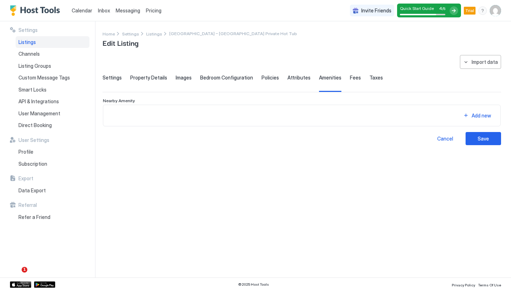
click at [297, 80] on span "Attributes" at bounding box center [298, 77] width 23 height 6
click at [265, 74] on div "**********" at bounding box center [301, 100] width 398 height 90
click at [264, 80] on span "Policies" at bounding box center [269, 77] width 17 height 6
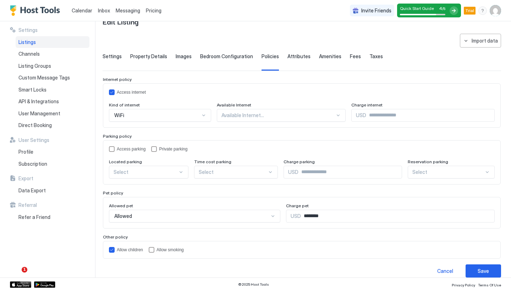
scroll to position [22, 0]
click at [312, 215] on input "********" at bounding box center [398, 216] width 194 height 12
drag, startPoint x: 329, startPoint y: 216, endPoint x: 279, endPoint y: 216, distance: 49.3
click at [286, 216] on div "USD ********" at bounding box center [390, 215] width 209 height 13
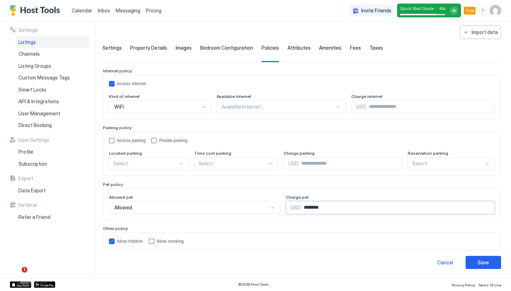
scroll to position [29, 0]
type input "**"
click at [327, 238] on div "Allow children Allow smoking" at bounding box center [301, 242] width 397 height 18
click at [290, 205] on span "USD" at bounding box center [295, 208] width 10 height 6
click at [485, 264] on div "Save" at bounding box center [482, 262] width 11 height 7
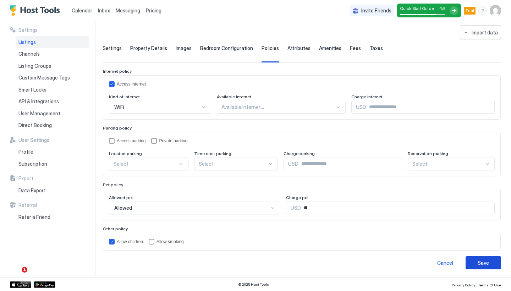
scroll to position [0, 0]
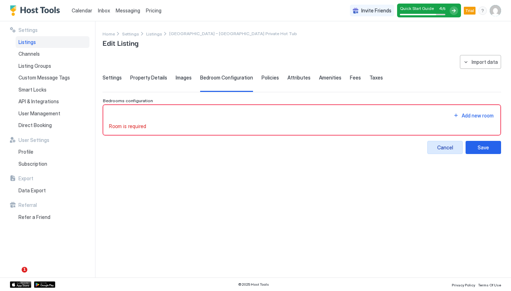
click at [444, 146] on div "Cancel" at bounding box center [445, 147] width 16 height 7
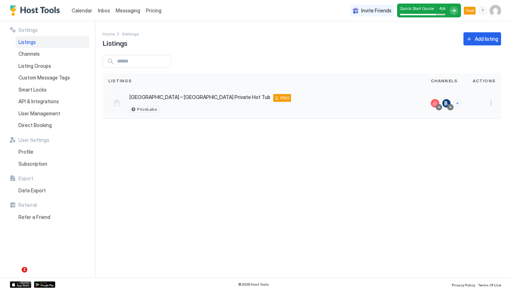
click at [221, 103] on div "Art Haus Grand Canyon – South Rim Private Hot Tub Williams 86046 US PRO PriceLa…" at bounding box center [209, 103] width 161 height 18
click at [383, 88] on div "Listings" at bounding box center [263, 80] width 322 height 15
click at [361, 112] on div "Art Haus Grand Canyon – South Rim Private Hot Tub Williams 86046 US PRO PriceLa…" at bounding box center [263, 103] width 322 height 30
click at [494, 106] on button "More options" at bounding box center [490, 103] width 9 height 9
click at [480, 122] on div "Pricing" at bounding box center [472, 124] width 49 height 11
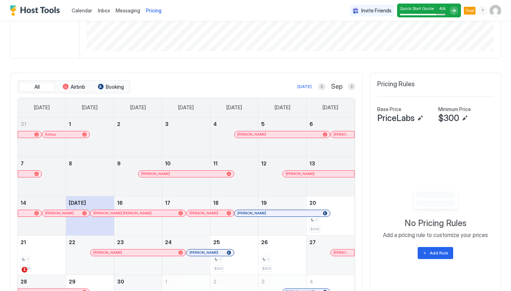
scroll to position [165, 0]
click at [423, 118] on button "Edit" at bounding box center [420, 119] width 9 height 9
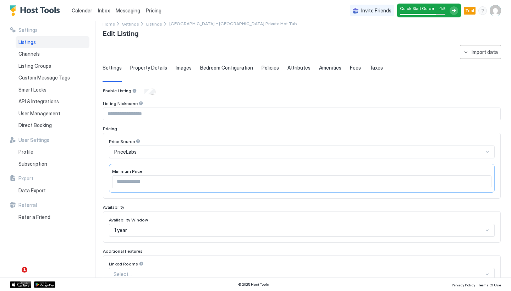
scroll to position [10, 0]
click at [46, 64] on span "Listing Groups" at bounding box center [34, 66] width 33 height 6
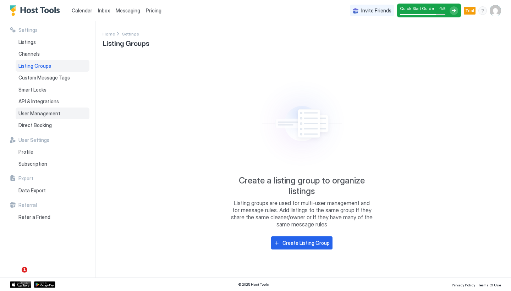
click at [49, 113] on span "User Management" at bounding box center [39, 113] width 42 height 6
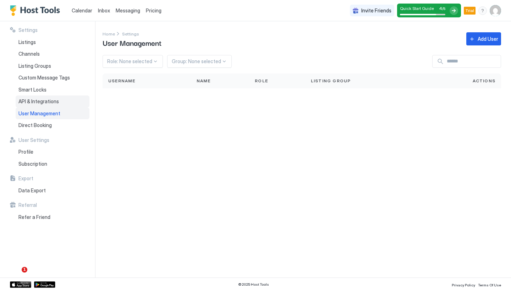
click at [50, 101] on span "API & Integrations" at bounding box center [38, 101] width 40 height 6
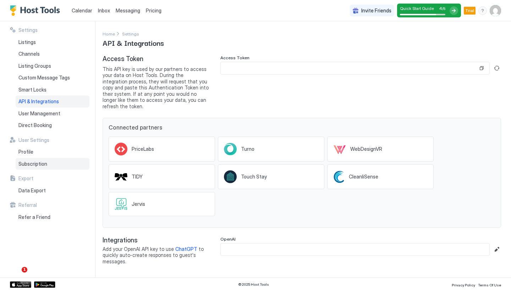
click at [38, 162] on span "Subscription" at bounding box center [32, 164] width 29 height 6
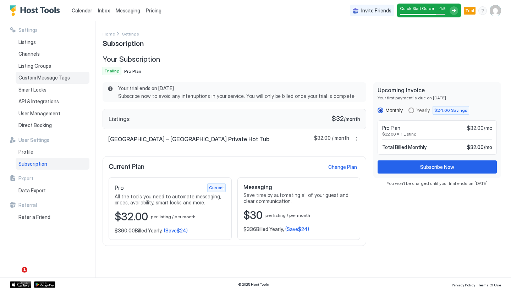
click at [49, 77] on span "Custom Message Tags" at bounding box center [43, 77] width 51 height 6
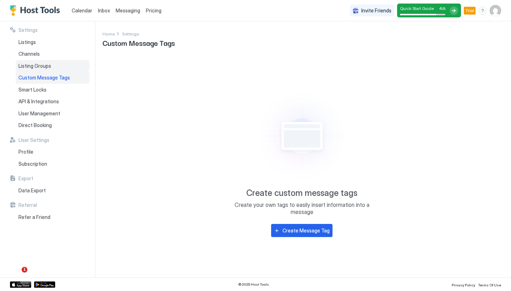
click at [40, 63] on span "Listing Groups" at bounding box center [34, 66] width 33 height 6
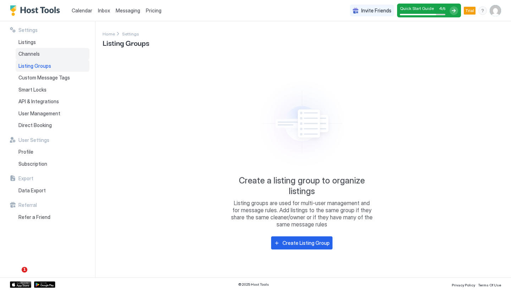
click at [29, 50] on div "Channels" at bounding box center [53, 54] width 74 height 12
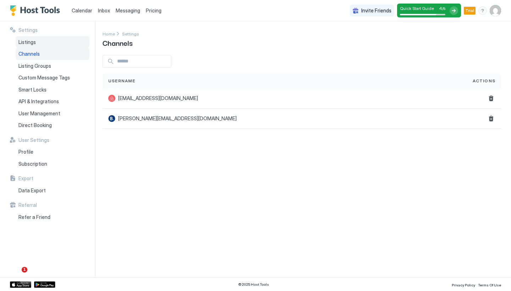
click at [33, 46] on div "Listings" at bounding box center [53, 42] width 74 height 12
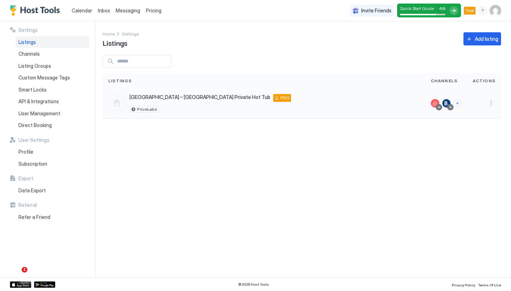
click at [113, 103] on div at bounding box center [116, 102] width 17 height 17
click at [142, 109] on span "PriceLabs" at bounding box center [147, 109] width 20 height 0
click at [497, 104] on div at bounding box center [484, 103] width 34 height 30
click at [485, 103] on div at bounding box center [483, 103] width 23 height 9
click at [493, 103] on button "More options" at bounding box center [490, 103] width 9 height 9
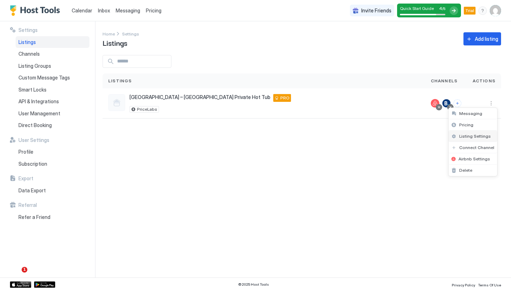
click at [482, 137] on span "Listing Settings" at bounding box center [475, 135] width 32 height 5
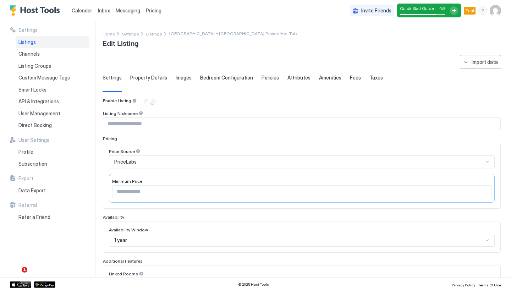
click at [144, 78] on span "Property Details" at bounding box center [148, 77] width 37 height 6
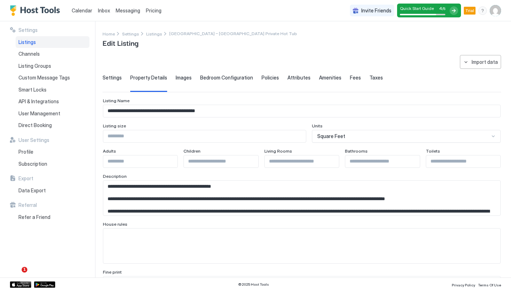
click at [180, 81] on div "Images" at bounding box center [184, 82] width 16 height 17
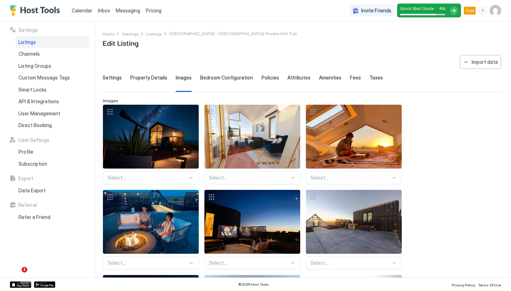
click at [219, 78] on span "Bedroom Configuration" at bounding box center [226, 77] width 53 height 6
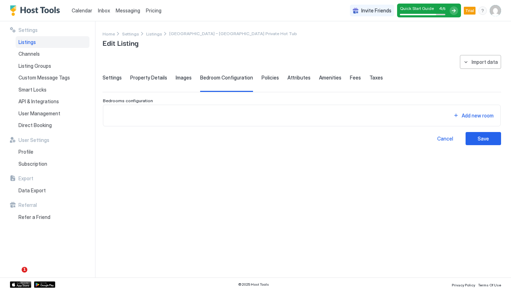
click at [264, 80] on span "Policies" at bounding box center [269, 77] width 17 height 6
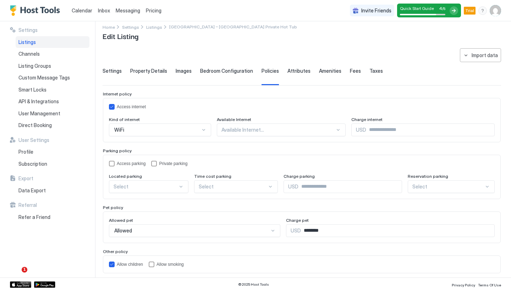
scroll to position [10, 0]
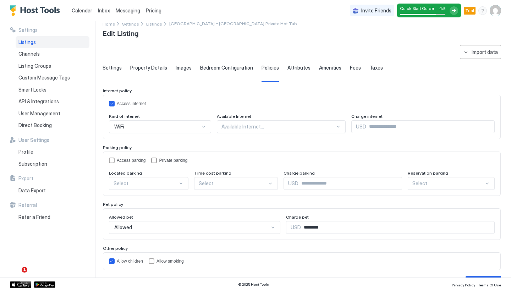
click at [242, 129] on div at bounding box center [278, 126] width 114 height 6
click at [263, 87] on div "**********" at bounding box center [301, 167] width 398 height 244
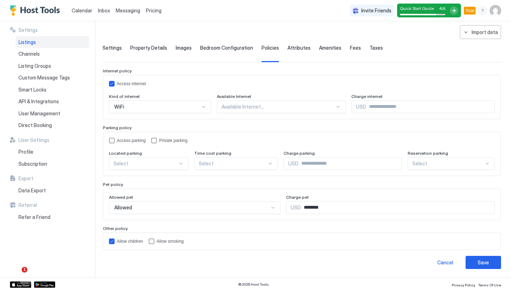
scroll to position [29, 0]
click at [124, 206] on span "Allowed" at bounding box center [123, 208] width 18 height 6
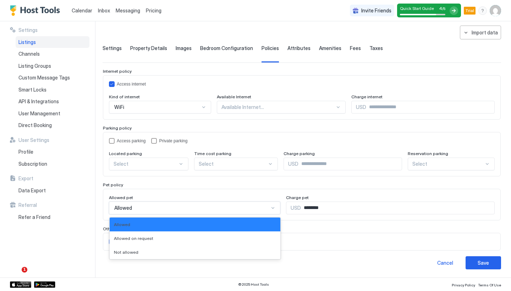
click at [161, 188] on div "Pet policy Allowed pet Allowed selected, 1 of 3. 3 results available. Use Up an…" at bounding box center [301, 201] width 397 height 38
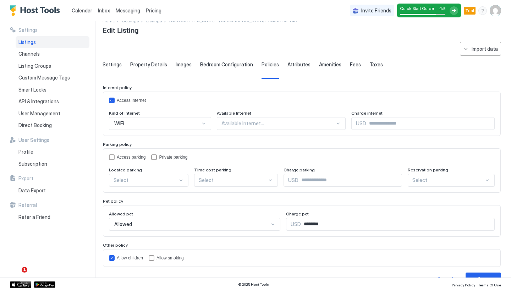
scroll to position [8, 0]
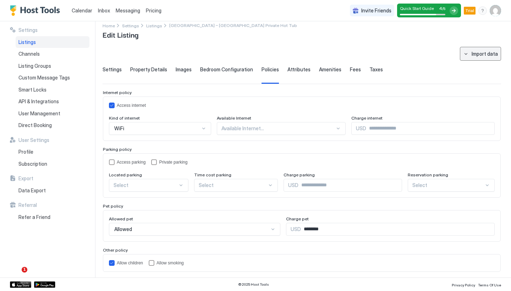
click at [464, 57] on button "Import data" at bounding box center [480, 54] width 41 height 14
click at [413, 46] on div at bounding box center [255, 145] width 511 height 291
click at [290, 71] on span "Attributes" at bounding box center [298, 69] width 23 height 6
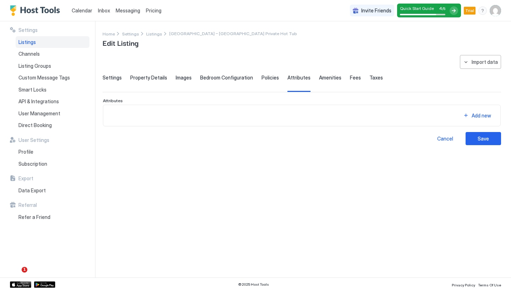
scroll to position [0, 0]
click at [319, 81] on div "Amenities" at bounding box center [330, 82] width 22 height 17
click at [355, 78] on div "Settings Property Details Images Bedroom Configuration Policies Attributes Amen…" at bounding box center [301, 82] width 398 height 17
click at [354, 78] on div "Settings Property Details Images Bedroom Configuration Policies Attributes Amen…" at bounding box center [301, 82] width 398 height 17
click at [350, 78] on span "Fees" at bounding box center [355, 77] width 11 height 6
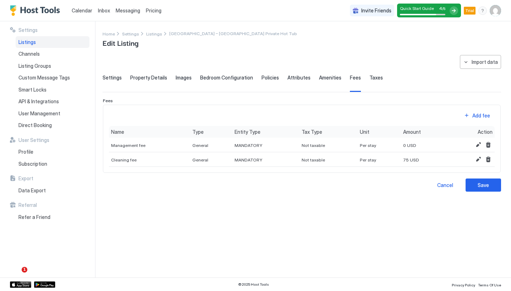
click at [369, 79] on span "Taxes" at bounding box center [375, 77] width 13 height 6
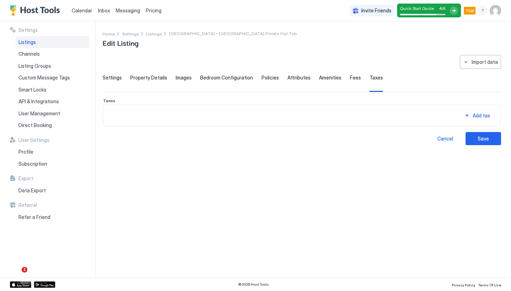
click at [350, 79] on span "Fees" at bounding box center [355, 77] width 11 height 6
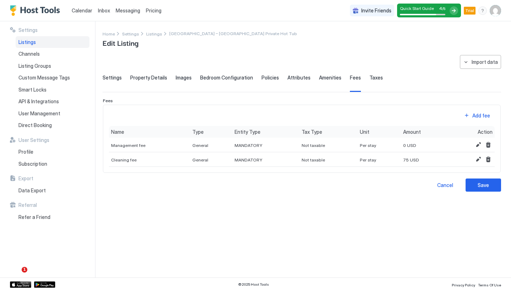
click at [369, 79] on span "Taxes" at bounding box center [375, 77] width 13 height 6
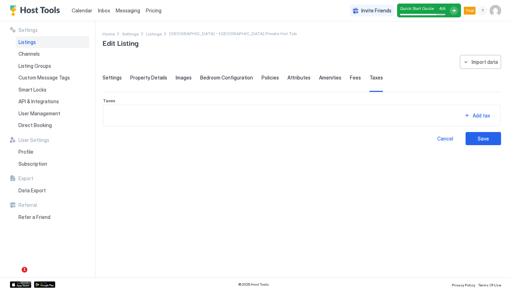
click at [291, 79] on span "Attributes" at bounding box center [298, 77] width 23 height 6
click at [271, 78] on span "Policies" at bounding box center [269, 77] width 17 height 6
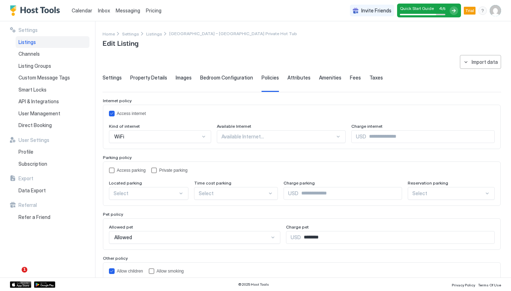
click at [118, 76] on span "Settings" at bounding box center [111, 77] width 19 height 6
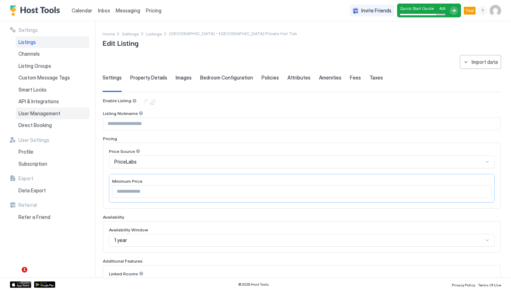
click at [48, 113] on span "User Management" at bounding box center [39, 113] width 42 height 6
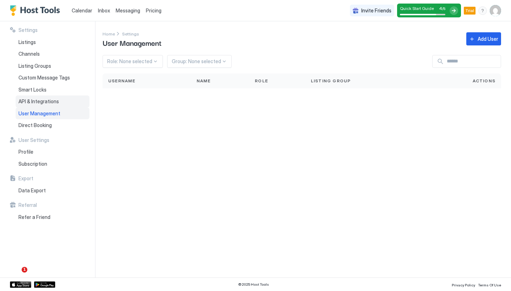
click at [47, 101] on span "API & Integrations" at bounding box center [38, 101] width 40 height 6
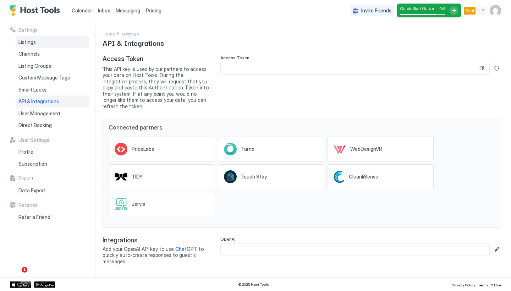
click at [39, 38] on div "Listings" at bounding box center [53, 42] width 74 height 12
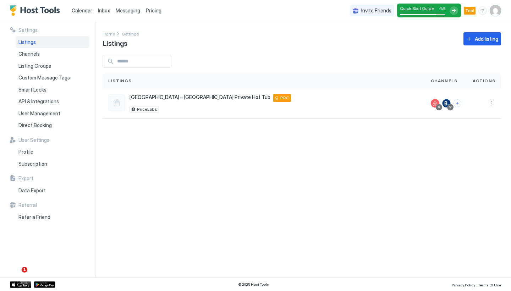
click at [40, 45] on div "Listings" at bounding box center [53, 42] width 74 height 12
click at [58, 101] on div "API & Integrations" at bounding box center [53, 101] width 74 height 12
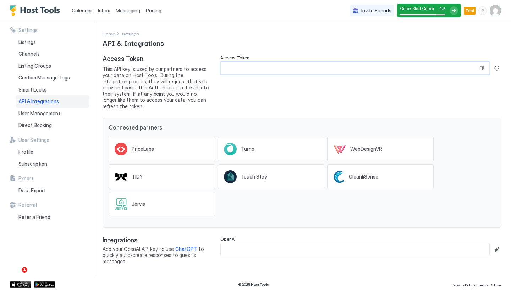
click at [307, 72] on input "Input Field" at bounding box center [349, 68] width 257 height 12
click at [482, 67] on button "Copy" at bounding box center [481, 68] width 7 height 7
click at [276, 143] on div "Turno" at bounding box center [271, 149] width 106 height 25
click at [500, 69] on button "Generate new token" at bounding box center [496, 68] width 9 height 9
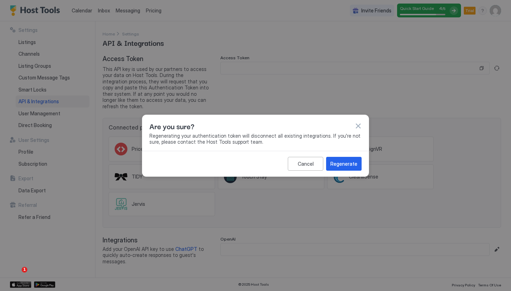
click at [357, 126] on button "button" at bounding box center [357, 125] width 7 height 7
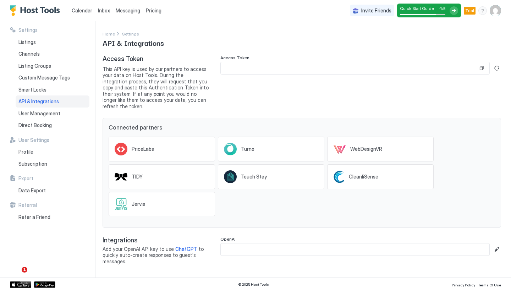
click at [496, 10] on img "User profile" at bounding box center [494, 10] width 11 height 11
click at [180, 81] on div at bounding box center [255, 145] width 511 height 291
click at [33, 149] on div "Profile" at bounding box center [53, 152] width 74 height 12
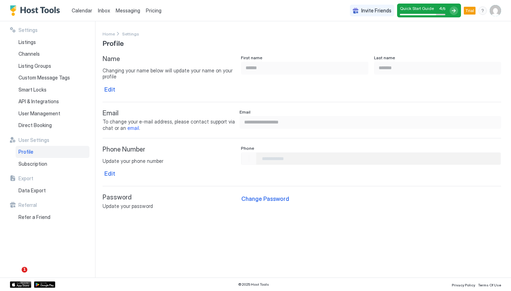
type input "**********"
click at [82, 11] on span "Calendar" at bounding box center [82, 10] width 21 height 6
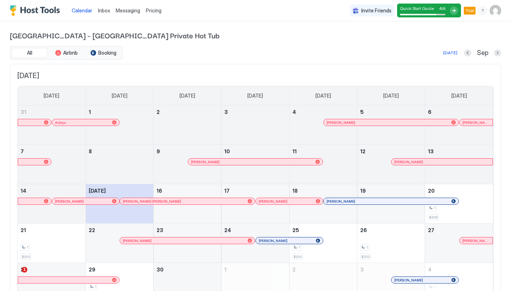
click at [497, 14] on img "User profile" at bounding box center [494, 10] width 11 height 11
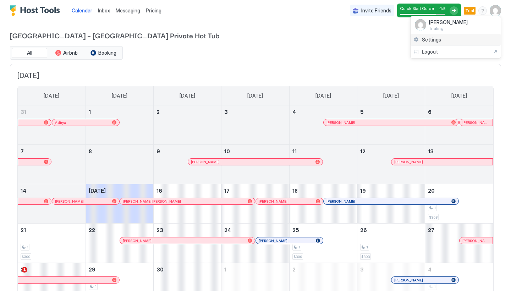
click at [438, 39] on span "Settings" at bounding box center [431, 40] width 19 height 6
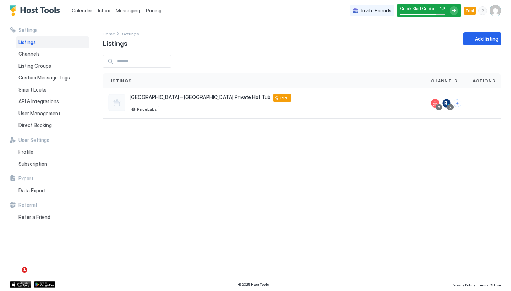
click at [32, 139] on span "User Settings" at bounding box center [33, 140] width 31 height 6
click at [28, 146] on div "Profile" at bounding box center [53, 152] width 74 height 12
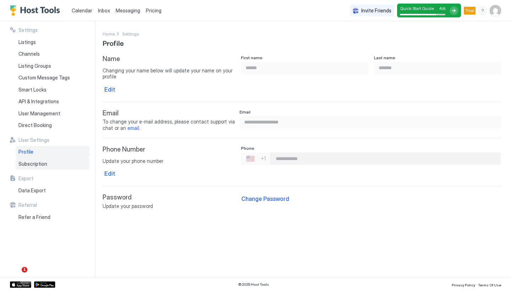
click at [37, 161] on span "Subscription" at bounding box center [32, 164] width 29 height 6
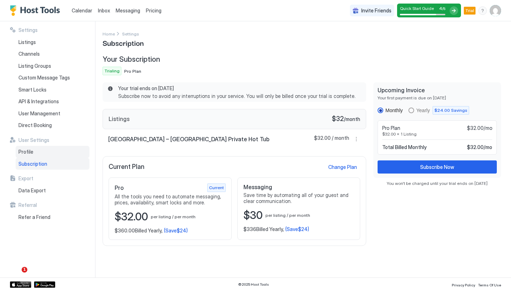
click at [32, 149] on span "Profile" at bounding box center [25, 152] width 15 height 6
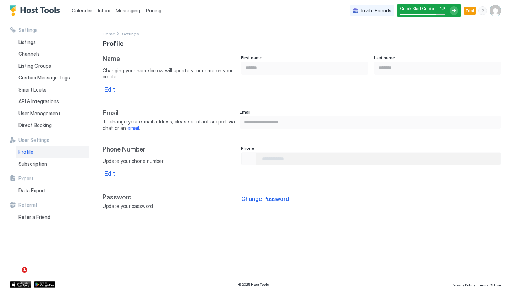
type input "**********"
click at [43, 104] on div "API & Integrations" at bounding box center [53, 101] width 74 height 12
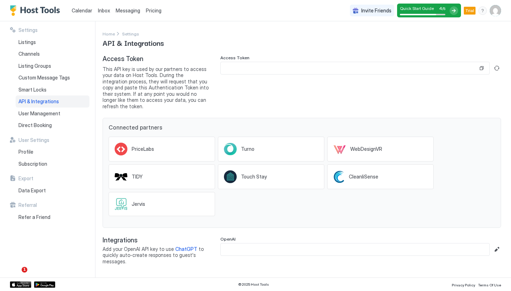
click at [303, 68] on input "Input Field" at bounding box center [349, 68] width 257 height 12
click at [483, 68] on button "Copy" at bounding box center [481, 68] width 7 height 7
click at [483, 68] on button "Copied" at bounding box center [481, 68] width 7 height 7
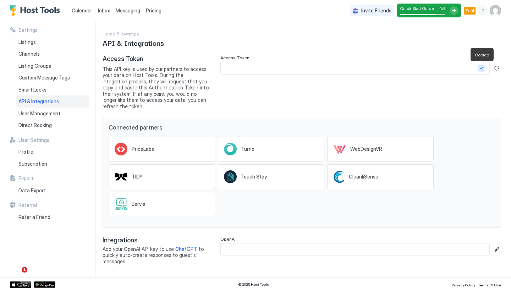
click at [483, 68] on button "Copied" at bounding box center [481, 68] width 7 height 7
click at [406, 68] on input "Input Field" at bounding box center [349, 68] width 257 height 12
click at [256, 146] on div "Turno" at bounding box center [251, 149] width 21 height 6
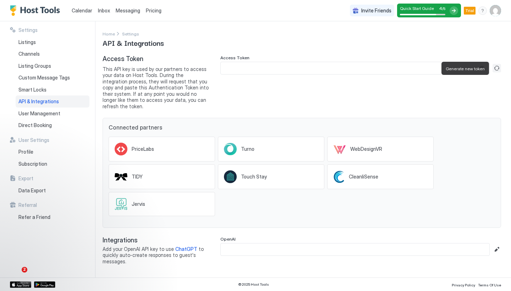
click at [496, 67] on button "Generate new token" at bounding box center [496, 68] width 9 height 9
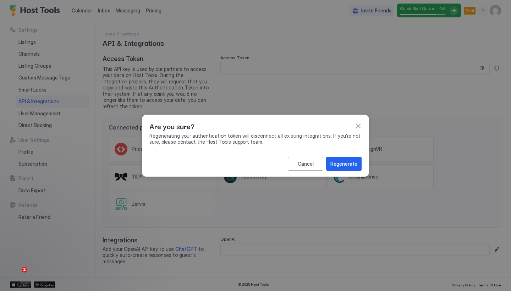
click at [357, 126] on button "button" at bounding box center [357, 125] width 7 height 7
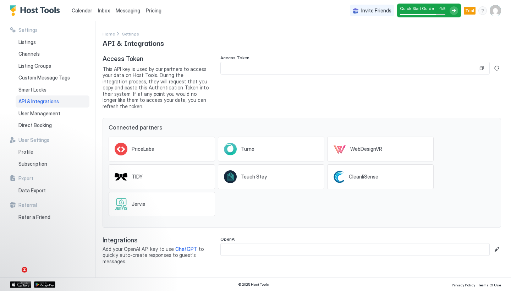
click at [135, 84] on span "This API key is used by our partners to access your data on Host Tools. During …" at bounding box center [155, 88] width 106 height 44
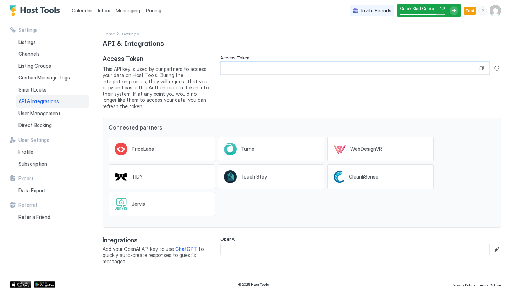
click at [279, 66] on input "Input Field" at bounding box center [349, 68] width 257 height 12
click at [266, 69] on input "Input Field" at bounding box center [349, 68] width 257 height 12
drag, startPoint x: 266, startPoint y: 69, endPoint x: 291, endPoint y: 71, distance: 24.5
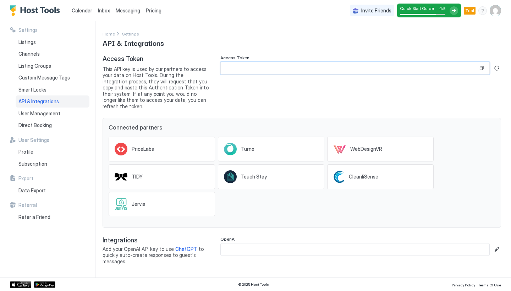
click at [292, 70] on input "Input Field" at bounding box center [349, 68] width 257 height 12
drag, startPoint x: 291, startPoint y: 71, endPoint x: 291, endPoint y: 51, distance: 19.9
click at [291, 51] on div "Settings Home Settings API & Integrations Access Token This API key is used by …" at bounding box center [306, 149] width 408 height 256
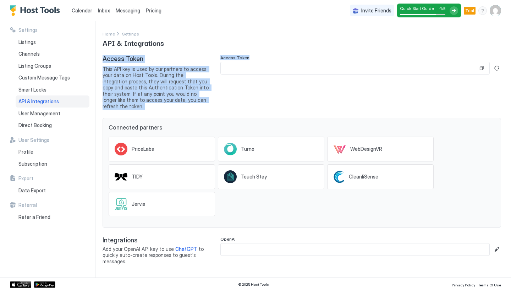
drag, startPoint x: 291, startPoint y: 51, endPoint x: 290, endPoint y: 74, distance: 23.1
click at [290, 74] on div "Settings Home Settings API & Integrations Access Token This API key is used by …" at bounding box center [306, 149] width 408 height 256
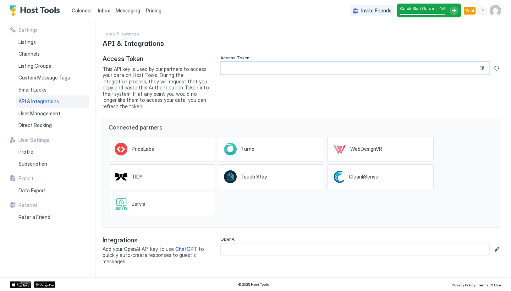
click at [290, 74] on input "Input Field" at bounding box center [349, 68] width 257 height 12
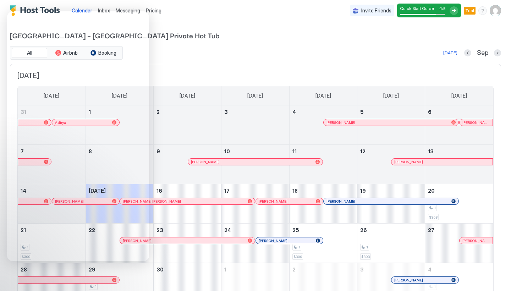
click at [499, 12] on img "User profile" at bounding box center [494, 10] width 11 height 11
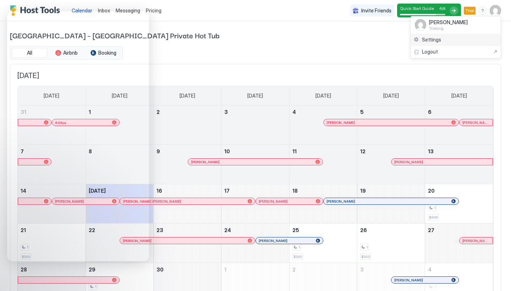
click at [439, 39] on span "Settings" at bounding box center [431, 40] width 19 height 6
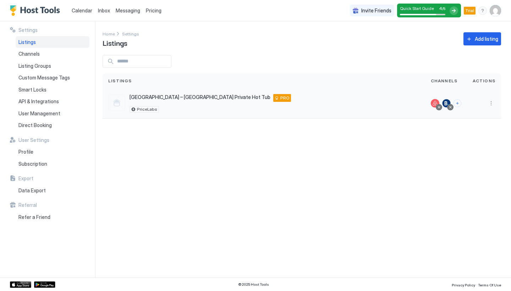
click at [446, 103] on div at bounding box center [446, 103] width 9 height 9
click at [50, 98] on span "API & Integrations" at bounding box center [38, 101] width 40 height 6
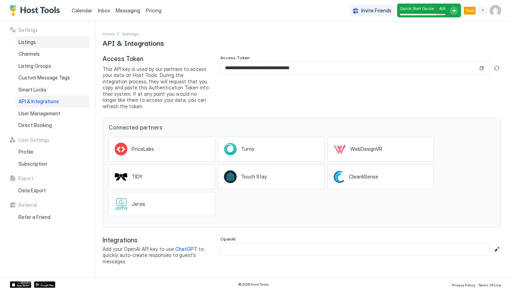
click at [37, 41] on div "Listings" at bounding box center [53, 42] width 74 height 12
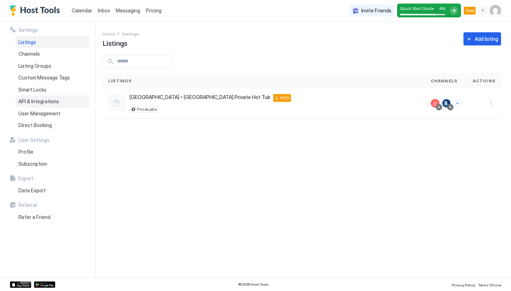
click at [40, 103] on div "API & Integrations" at bounding box center [53, 101] width 74 height 12
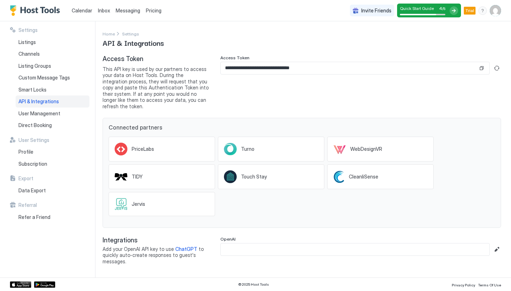
click at [40, 103] on div "API & Integrations" at bounding box center [53, 101] width 74 height 12
click at [85, 13] on span "Calendar" at bounding box center [82, 10] width 21 height 6
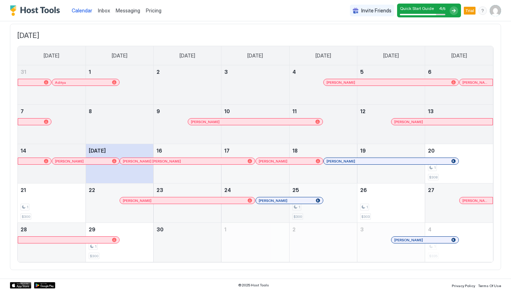
scroll to position [40, 0]
click at [295, 218] on span "$300" at bounding box center [297, 217] width 9 height 5
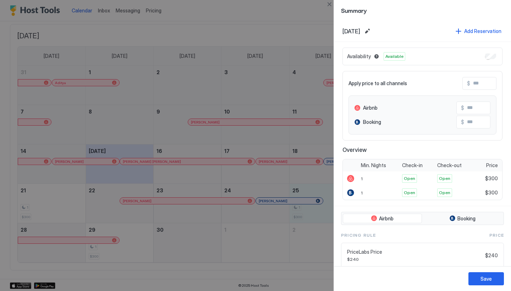
click at [289, 157] on div at bounding box center [255, 145] width 511 height 291
click at [480, 280] on div "Save" at bounding box center [485, 278] width 11 height 7
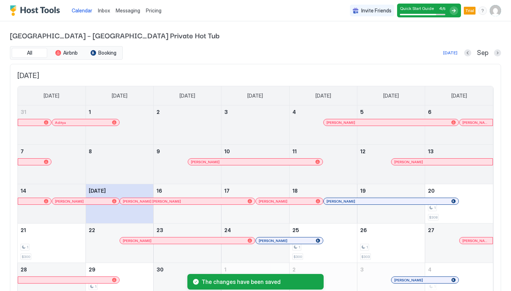
scroll to position [0, 0]
click at [494, 53] on button "Next month" at bounding box center [497, 52] width 7 height 7
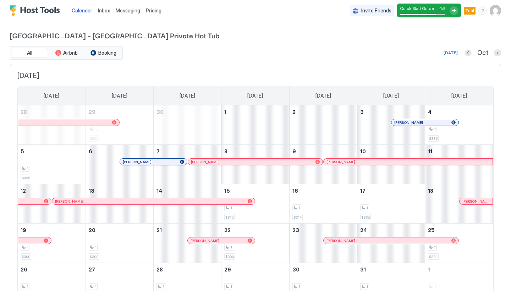
click at [461, 10] on div "Quick Start Guide 4 / 5" at bounding box center [429, 11] width 64 height 14
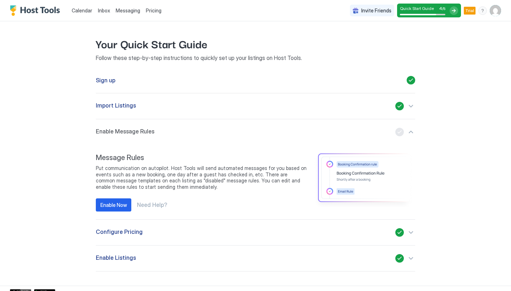
click at [414, 258] on div "button" at bounding box center [405, 258] width 20 height 9
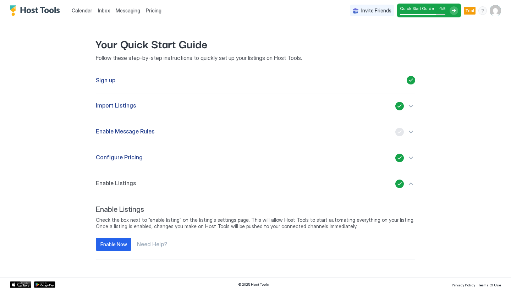
click at [104, 249] on button "Enable Now" at bounding box center [113, 244] width 35 height 13
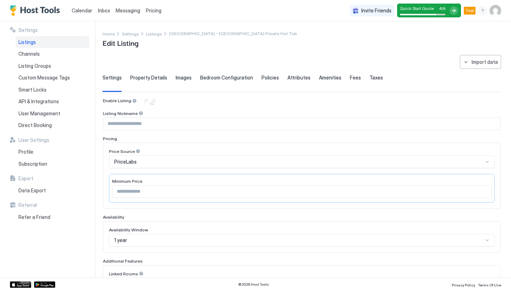
click at [133, 100] on div at bounding box center [134, 100] width 5 height 5
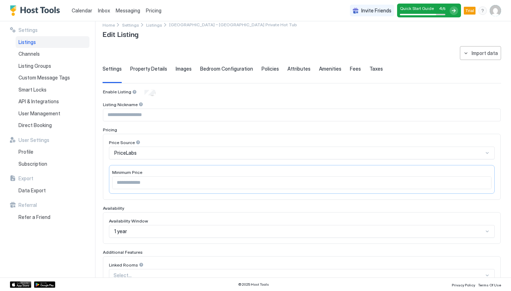
scroll to position [14, 0]
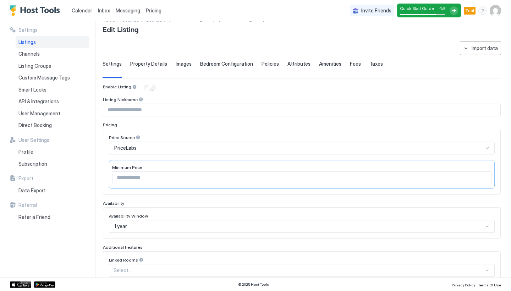
click at [142, 65] on span "Property Details" at bounding box center [148, 64] width 37 height 6
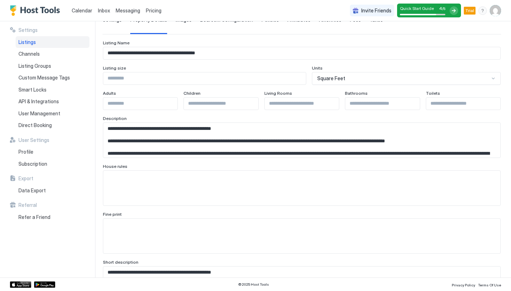
scroll to position [26, 0]
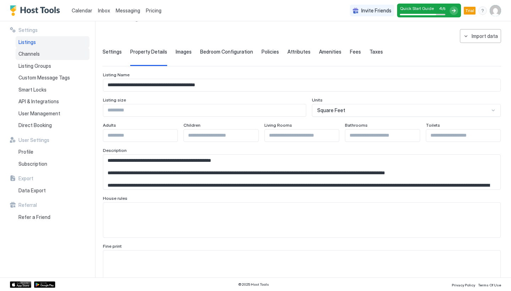
click at [46, 52] on div "Channels" at bounding box center [53, 54] width 74 height 12
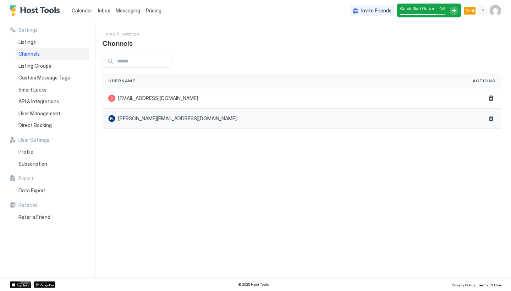
click at [238, 119] on div "jenny.pegeanu@gmail.com" at bounding box center [284, 118] width 353 height 7
click at [133, 119] on span "jenny.pegeanu@gmail.com" at bounding box center [177, 118] width 118 height 6
click at [113, 118] on div at bounding box center [111, 118] width 7 height 7
click at [43, 100] on span "API & Integrations" at bounding box center [38, 101] width 40 height 6
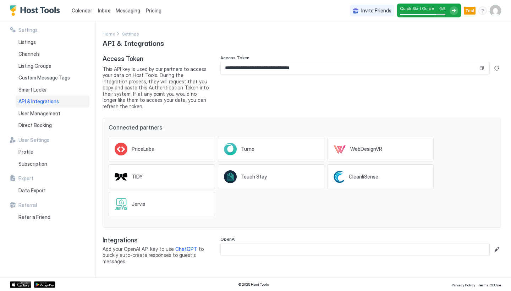
click at [43, 100] on span "API & Integrations" at bounding box center [38, 101] width 40 height 6
click at [183, 92] on span "This API key is used by our partners to access your data on Host Tools. During …" at bounding box center [155, 88] width 106 height 44
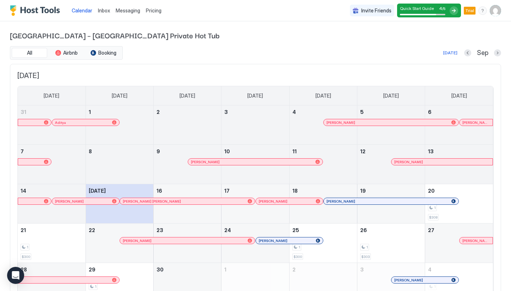
click at [496, 10] on img "User profile" at bounding box center [494, 10] width 11 height 11
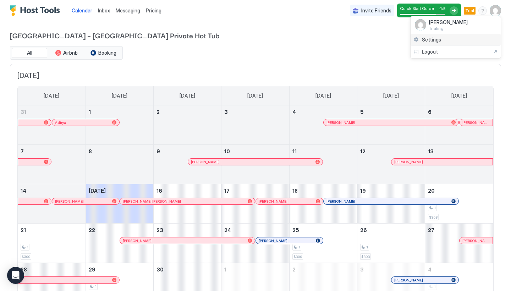
click at [429, 39] on span "Settings" at bounding box center [431, 40] width 19 height 6
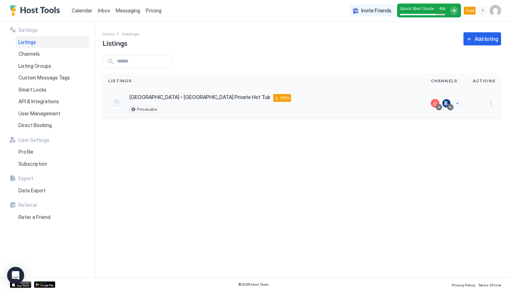
click at [199, 96] on span "[GEOGRAPHIC_DATA] – [GEOGRAPHIC_DATA] Private Hot Tub" at bounding box center [199, 97] width 141 height 6
click at [489, 101] on button "More options" at bounding box center [490, 103] width 9 height 9
click at [471, 134] on span "Listing Settings" at bounding box center [475, 135] width 32 height 5
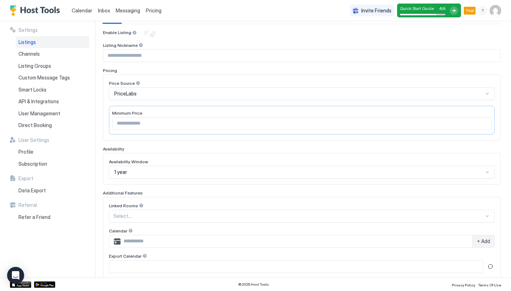
scroll to position [41, 0]
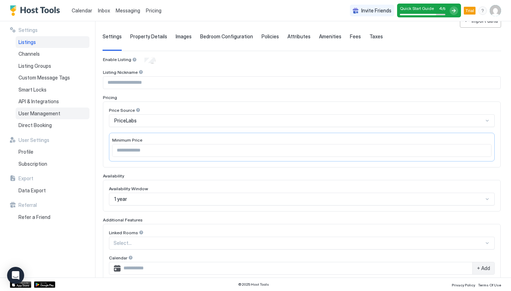
click at [47, 113] on span "User Management" at bounding box center [39, 113] width 42 height 6
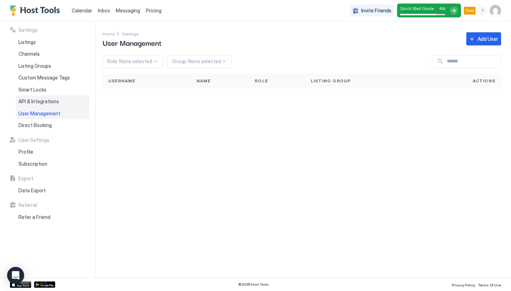
click at [34, 103] on div "API & Integrations" at bounding box center [53, 101] width 74 height 12
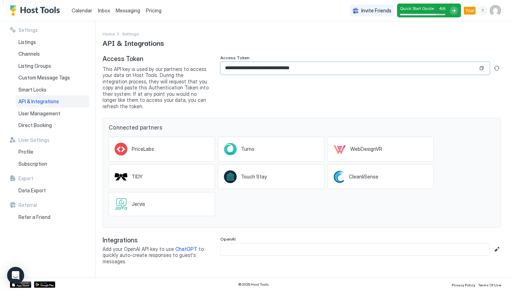
click at [327, 69] on input "**********" at bounding box center [349, 68] width 257 height 12
drag, startPoint x: 339, startPoint y: 66, endPoint x: 215, endPoint y: 67, distance: 124.1
click at [215, 67] on div "**********" at bounding box center [301, 82] width 398 height 54
click at [482, 68] on button "Copy" at bounding box center [481, 68] width 7 height 7
click at [199, 94] on span "This API key is used by our partners to access your data on Host Tools. During …" at bounding box center [155, 88] width 106 height 44
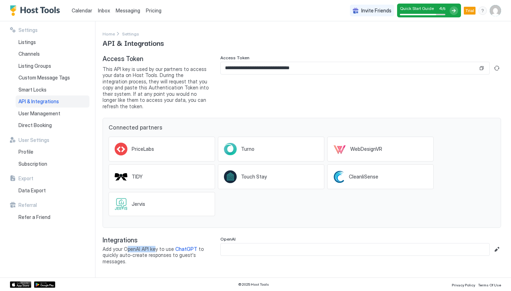
drag, startPoint x: 127, startPoint y: 242, endPoint x: 155, endPoint y: 241, distance: 27.3
click at [155, 246] on span "Add your OpenAI API key to use ChatGPT to quickly auto-create responses to gues…" at bounding box center [155, 255] width 106 height 19
click at [117, 249] on span "Add your OpenAI API key to use ChatGPT to quickly auto-create responses to gues…" at bounding box center [155, 255] width 106 height 19
click at [47, 15] on img "Host Tools Logo" at bounding box center [36, 10] width 53 height 11
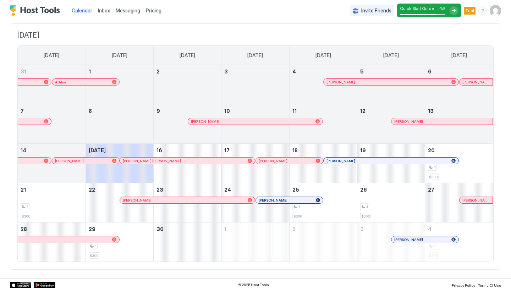
scroll to position [40, 0]
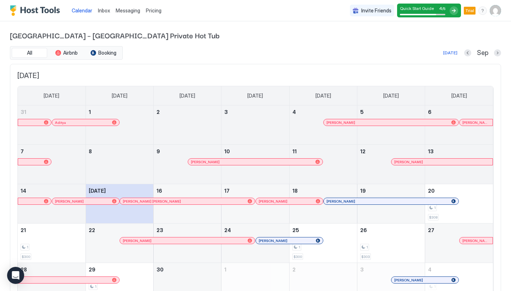
click at [40, 11] on img "Host Tools Logo" at bounding box center [36, 10] width 53 height 11
click at [41, 12] on img "Host Tools Logo" at bounding box center [36, 10] width 53 height 11
click at [492, 15] on img "User profile" at bounding box center [494, 10] width 11 height 11
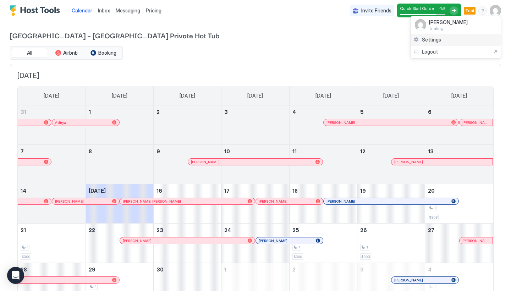
click at [434, 42] on div "Settings" at bounding box center [455, 40] width 90 height 12
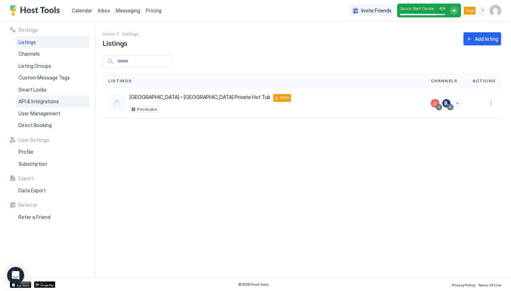
click at [44, 102] on span "API & Integrations" at bounding box center [38, 101] width 40 height 6
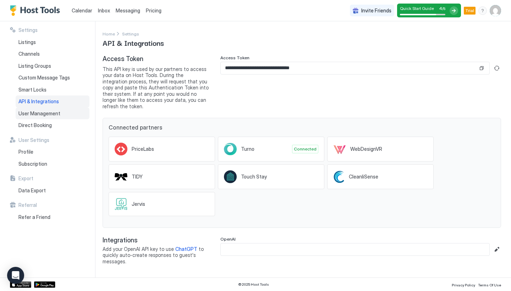
click at [50, 112] on span "User Management" at bounding box center [39, 113] width 42 height 6
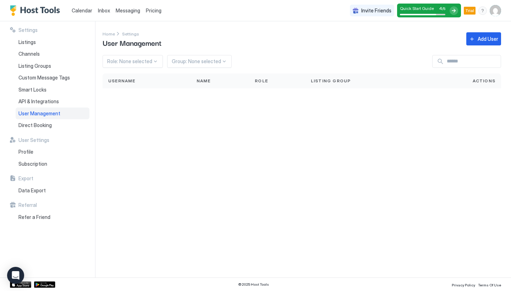
click at [124, 15] on div "Messaging" at bounding box center [128, 10] width 30 height 13
click at [84, 10] on span "Calendar" at bounding box center [82, 10] width 21 height 6
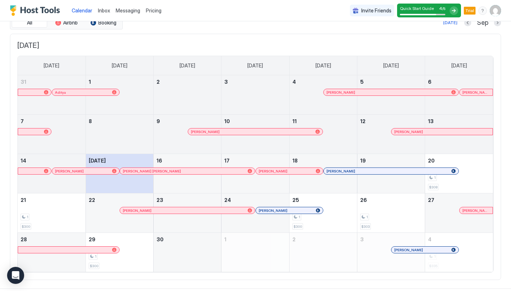
scroll to position [31, 0]
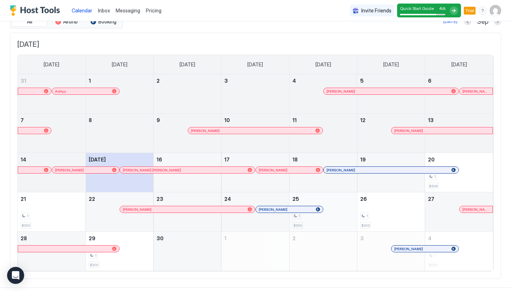
click at [327, 206] on div "1 $300" at bounding box center [323, 211] width 62 height 33
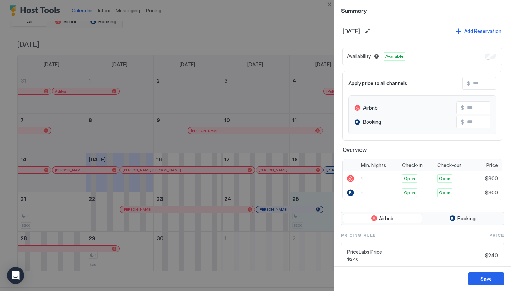
scroll to position [0, 0]
click at [256, 115] on div at bounding box center [255, 145] width 511 height 291
click at [298, 65] on div at bounding box center [255, 145] width 511 height 291
